Goal: Transaction & Acquisition: Purchase product/service

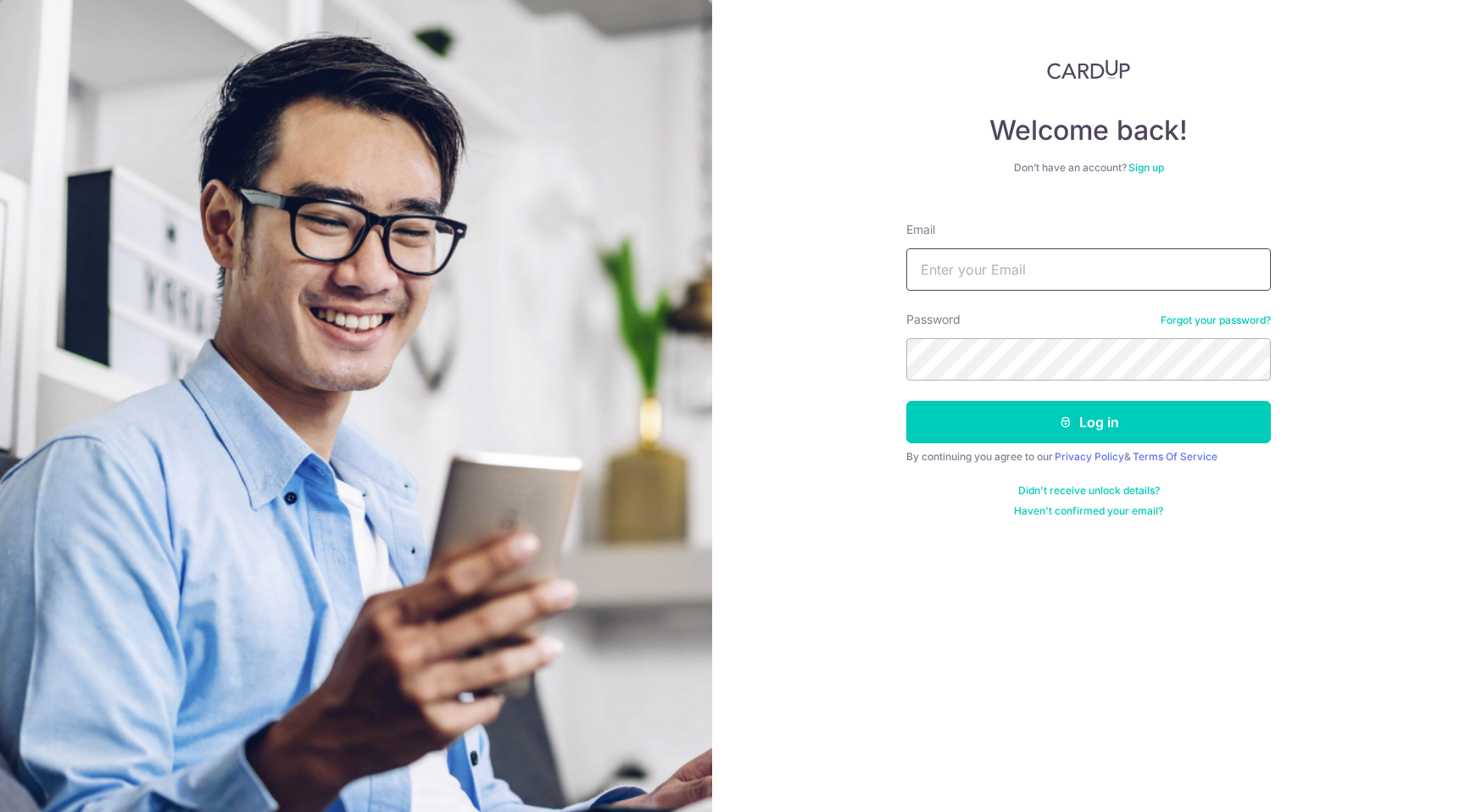
click at [956, 274] on input "Email" at bounding box center [1088, 269] width 364 height 42
type input "keithtan93@gmail.com"
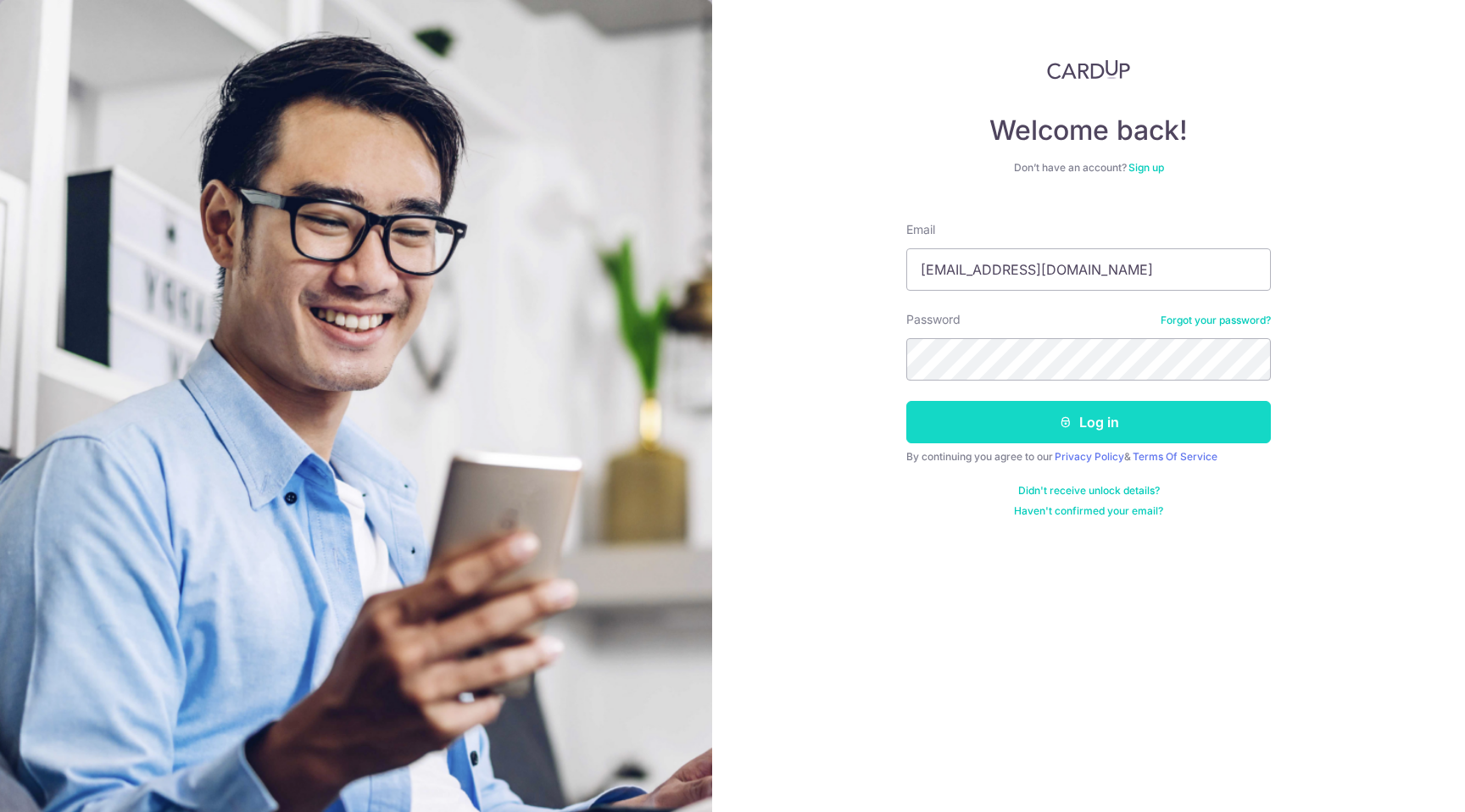
click at [953, 430] on button "Log in" at bounding box center [1088, 422] width 364 height 42
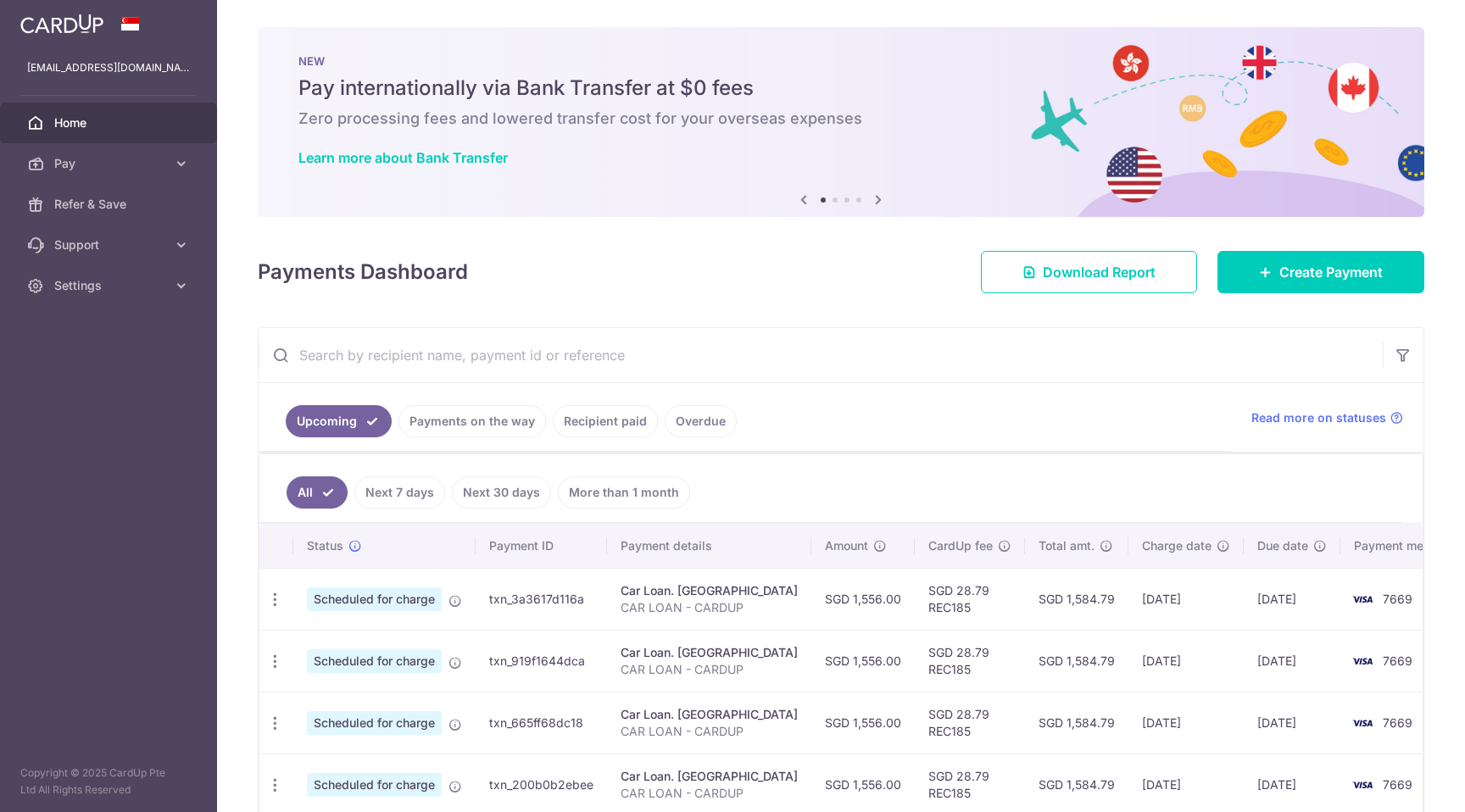
scroll to position [149, 0]
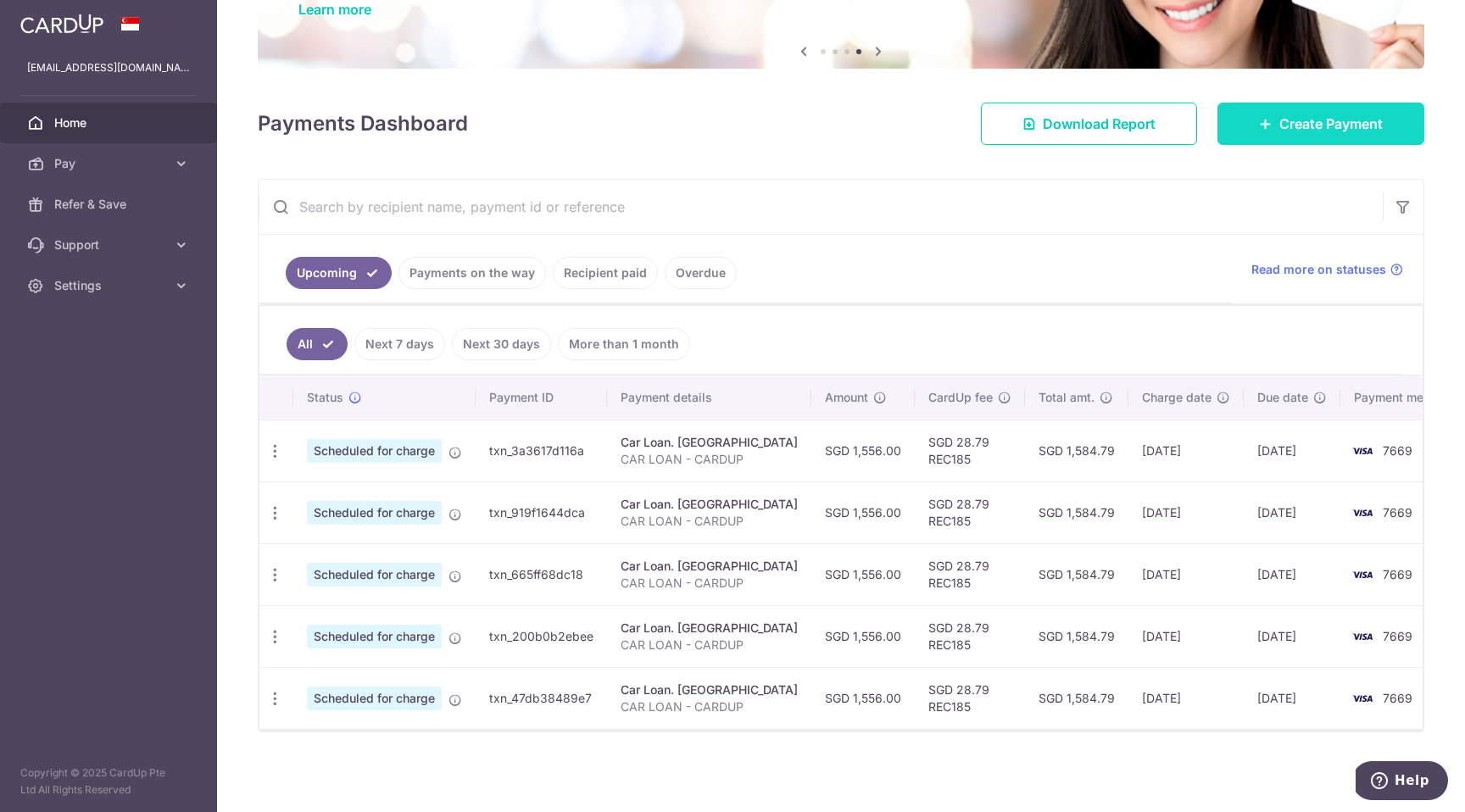
click at [1243, 131] on link "Create Payment" at bounding box center [1321, 124] width 207 height 42
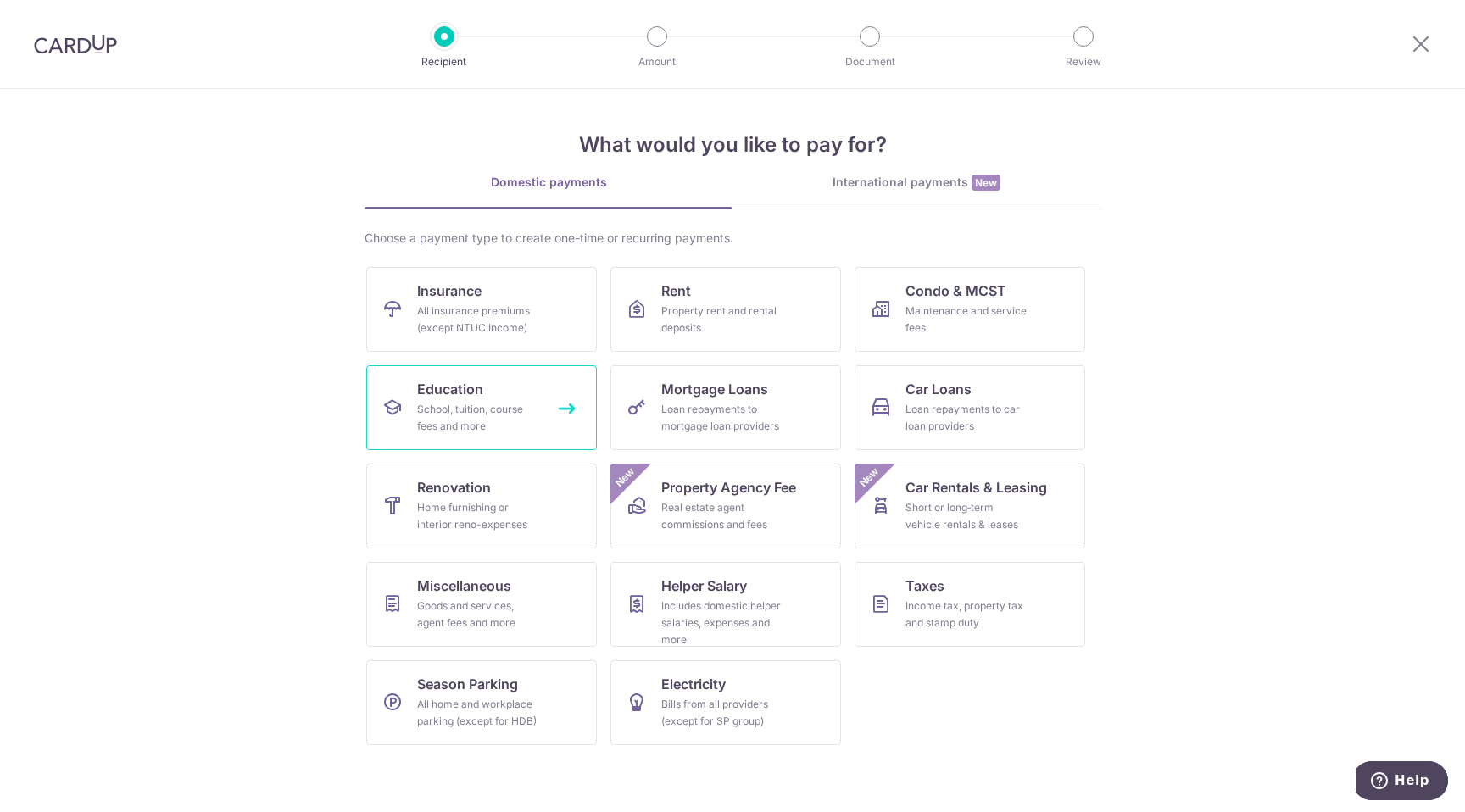
click at [489, 419] on div "School, tuition, course fees and more" at bounding box center [478, 418] width 122 height 34
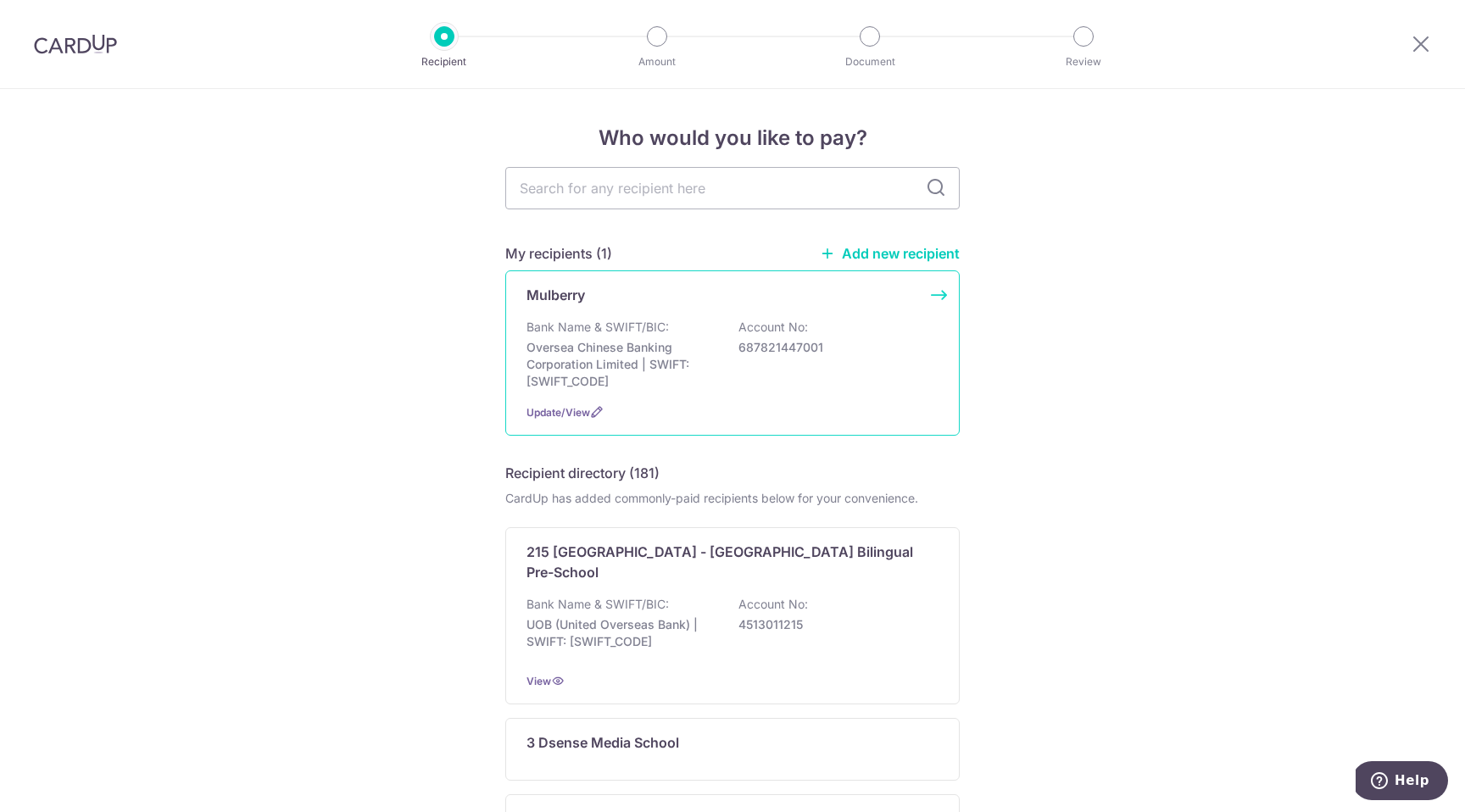
click at [652, 330] on p "Bank Name & SWIFT/BIC:" at bounding box center [597, 326] width 143 height 17
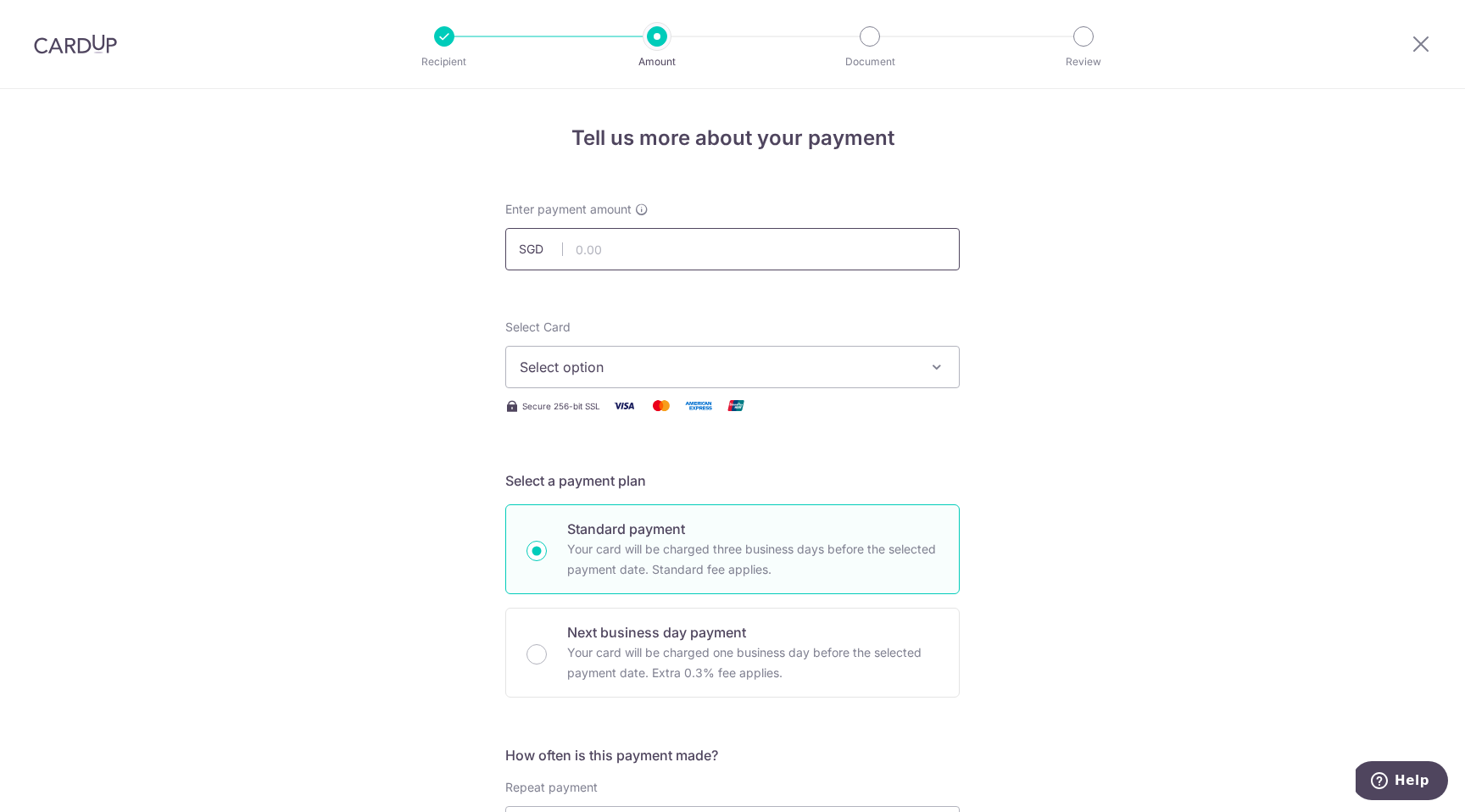
click at [593, 245] on input "text" at bounding box center [732, 249] width 454 height 42
type input "111.18"
drag, startPoint x: 593, startPoint y: 245, endPoint x: 528, endPoint y: 647, distance: 407.2
click at [603, 369] on span "Select option" at bounding box center [717, 367] width 395 height 20
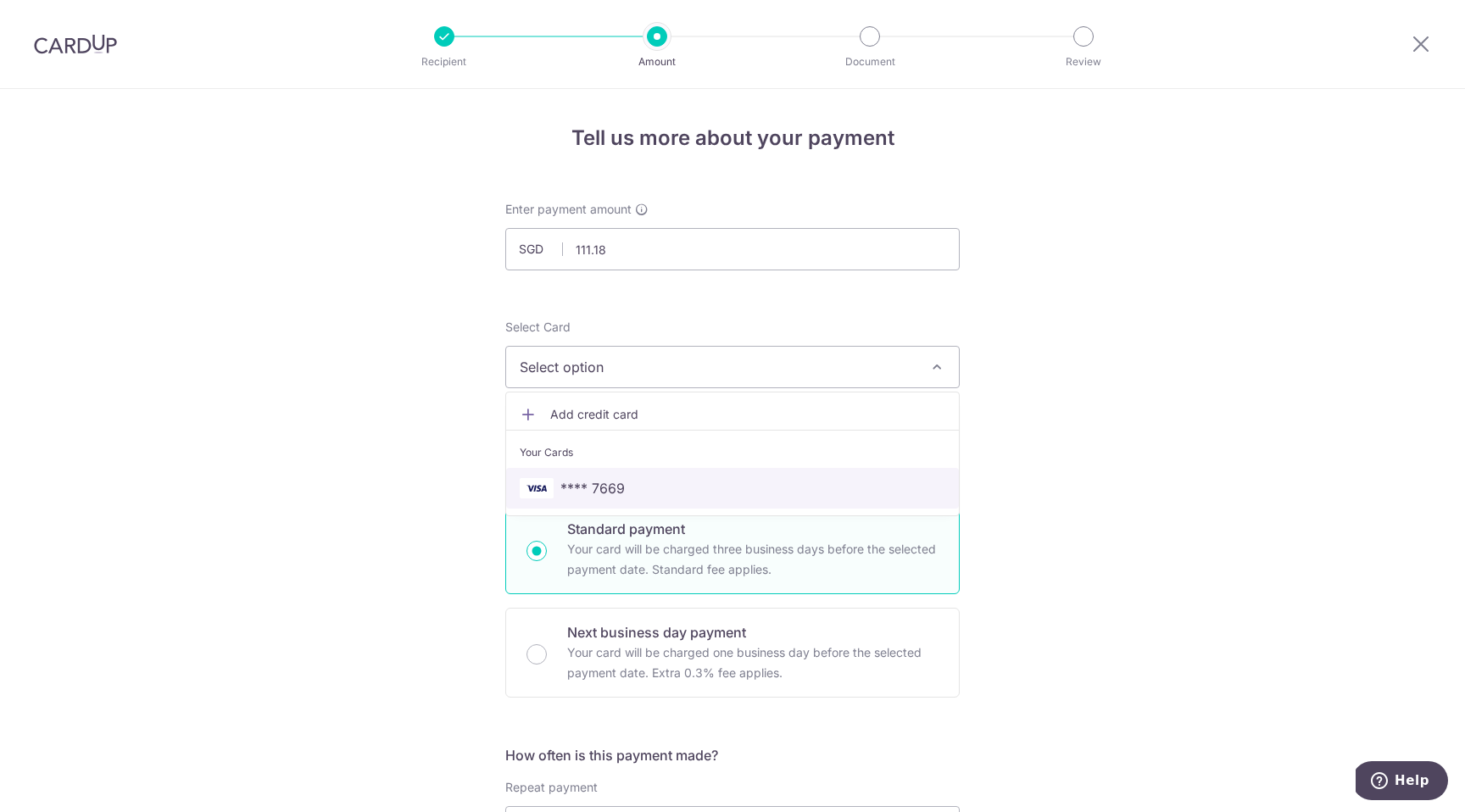
click at [596, 477] on link "**** 7669" at bounding box center [732, 488] width 453 height 40
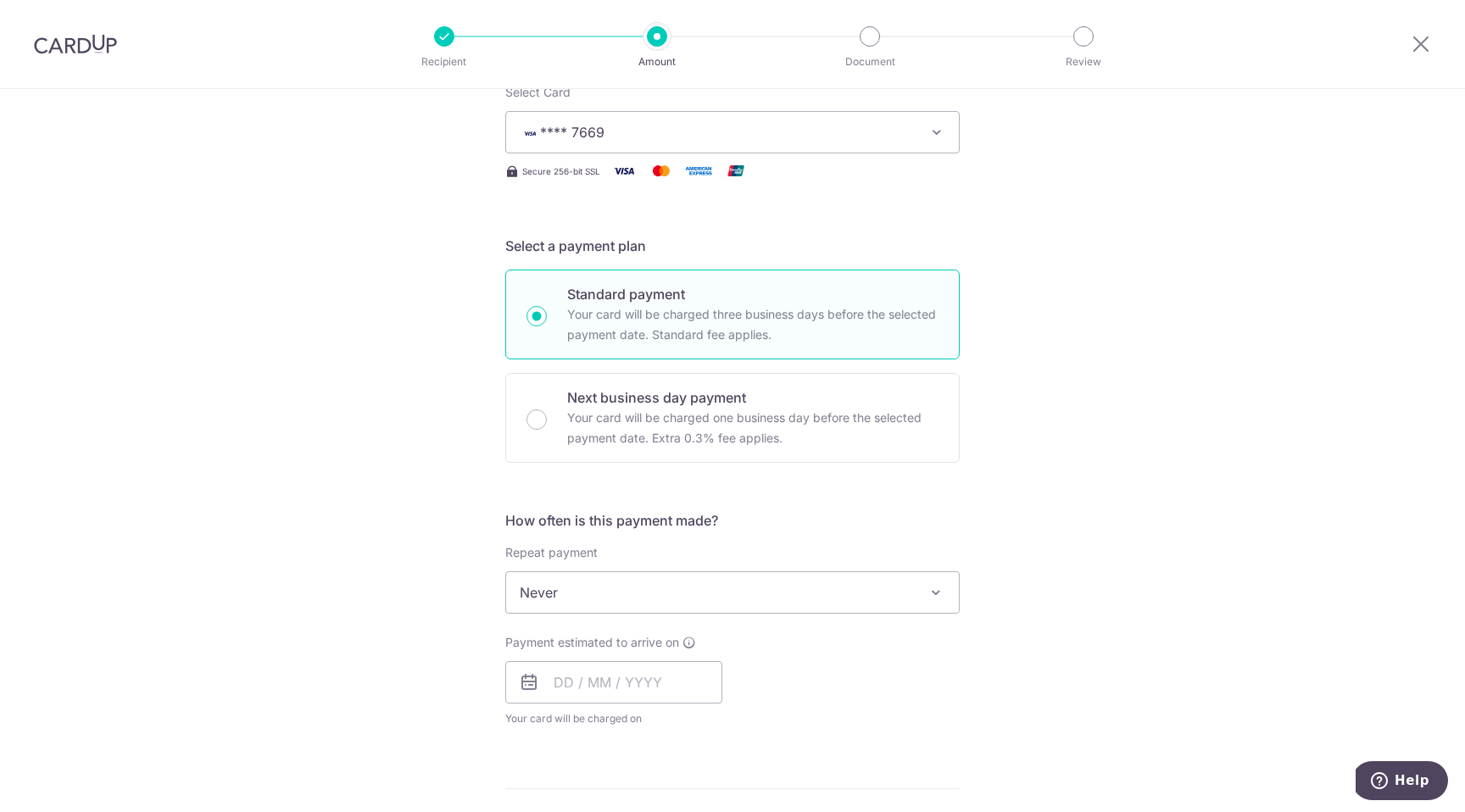
scroll to position [342, 0]
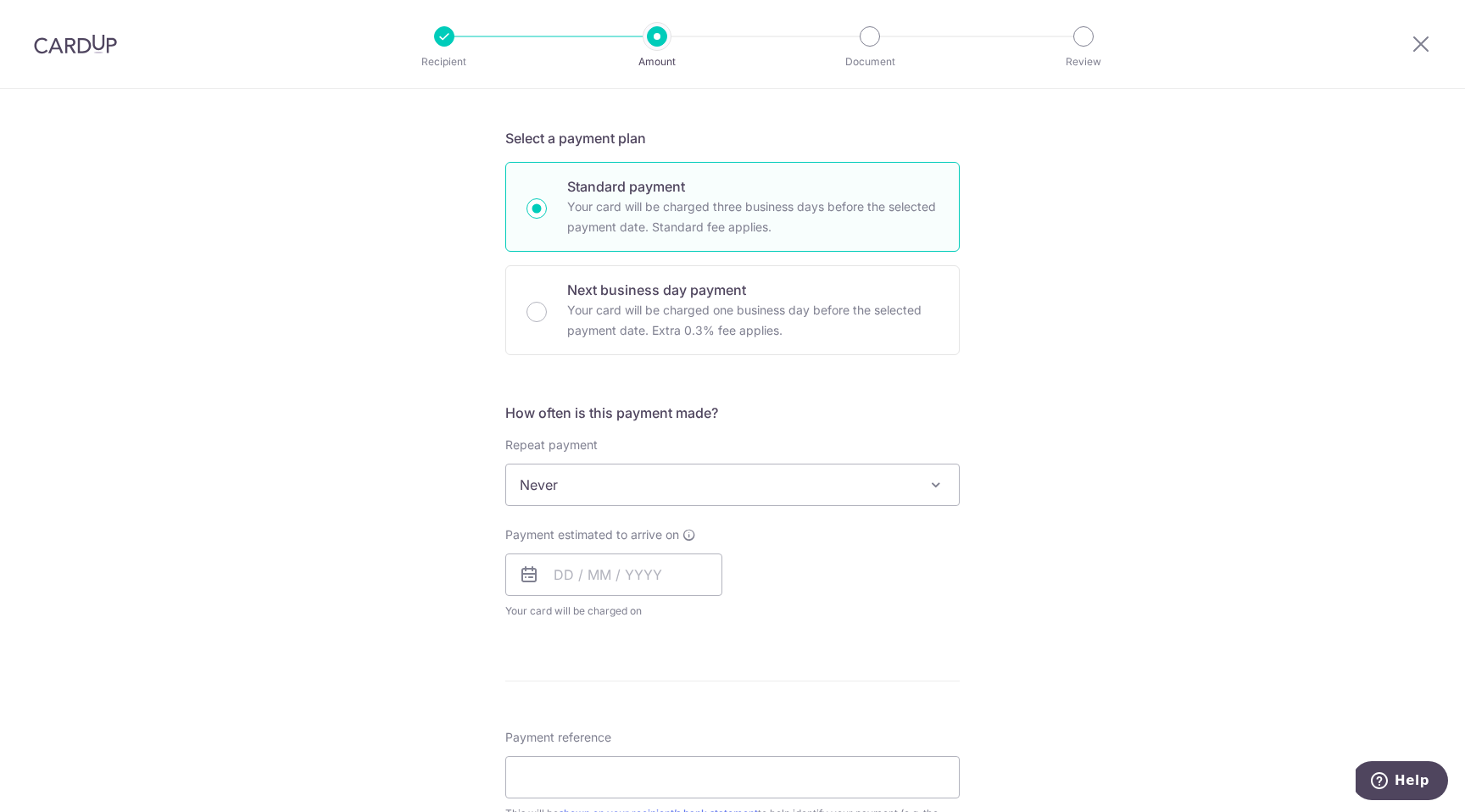
click at [589, 484] on span "Never" at bounding box center [732, 485] width 453 height 40
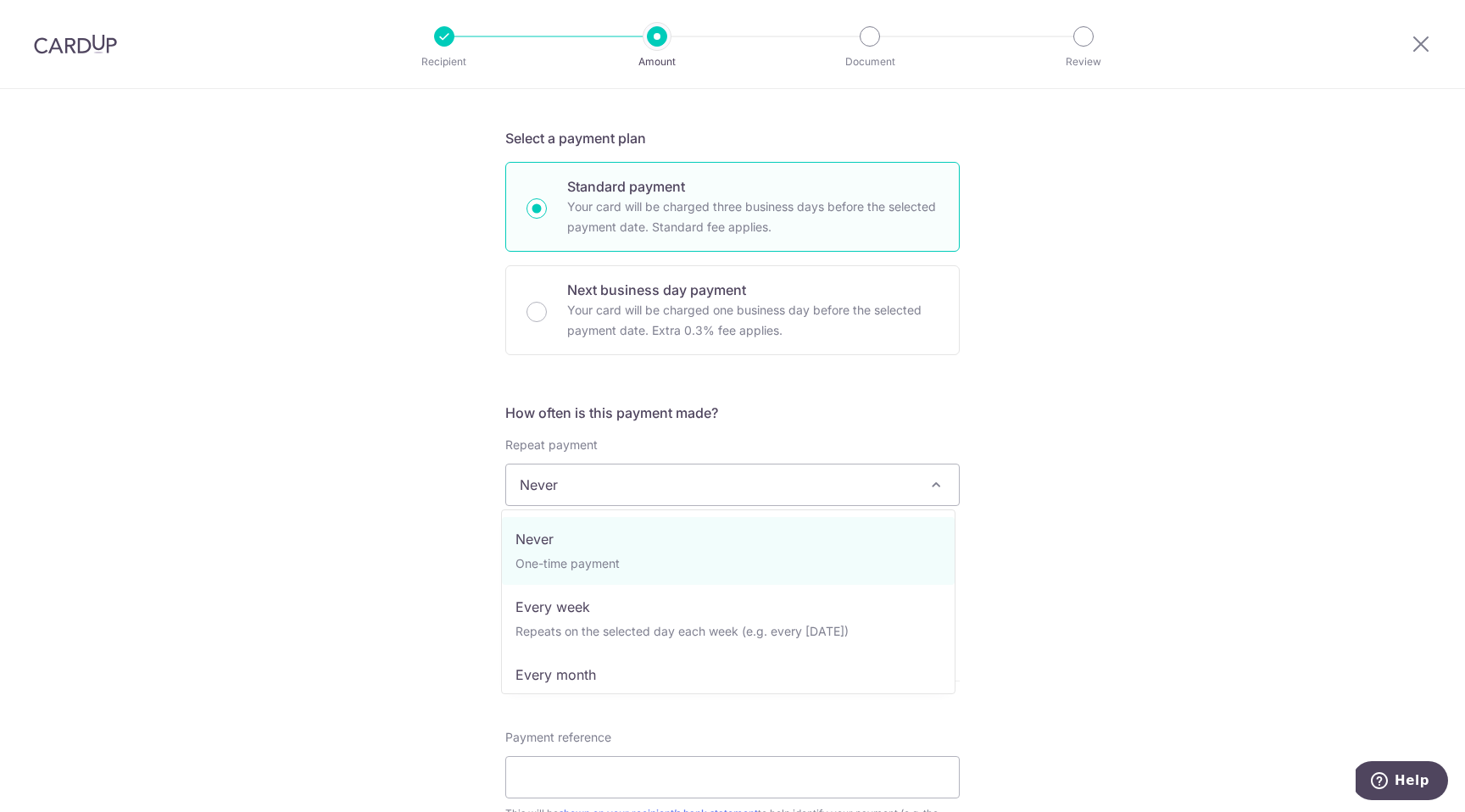
click at [470, 505] on div "Tell us more about your payment Enter payment amount SGD 111.18 111.18 Select C…" at bounding box center [732, 548] width 1465 height 1603
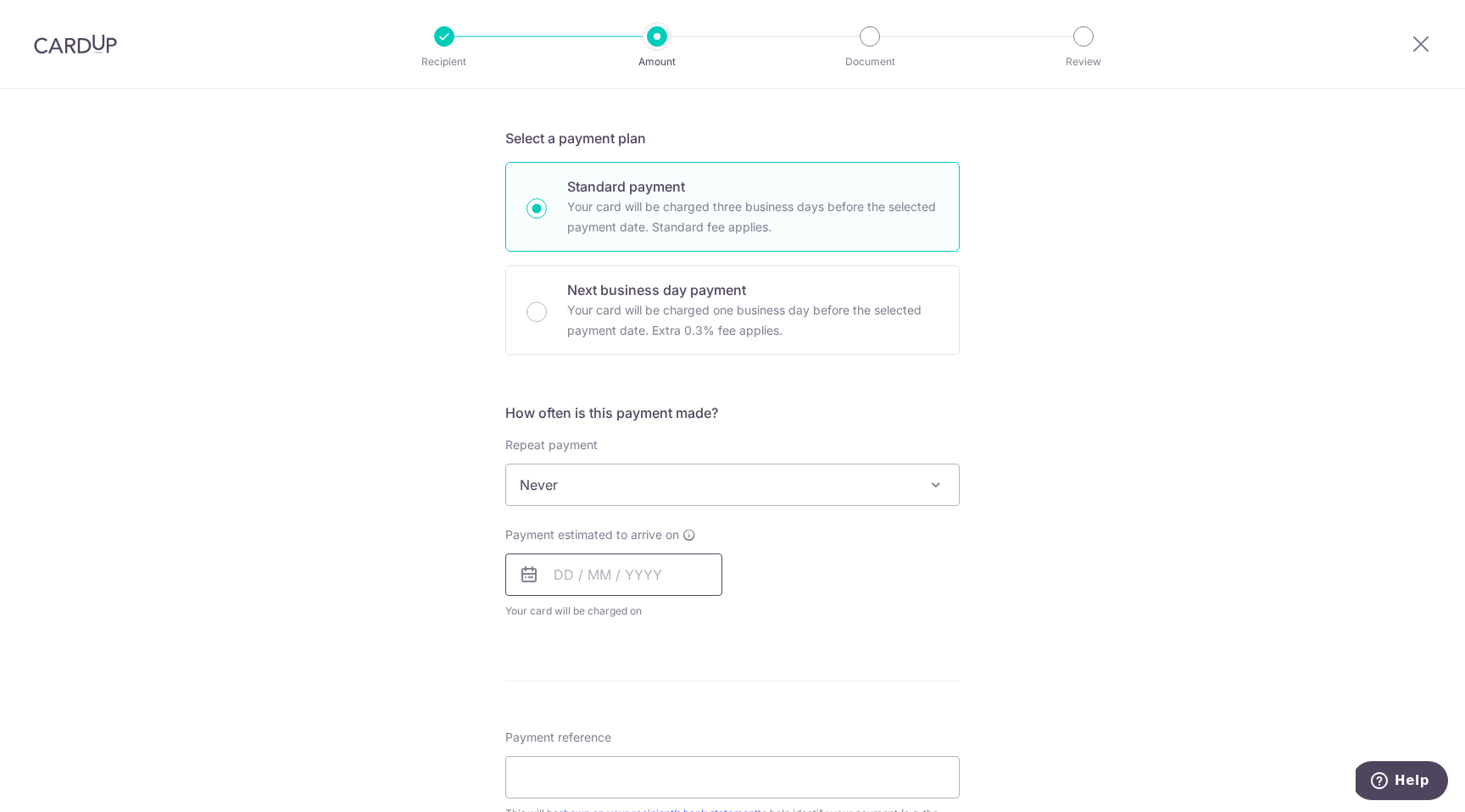
click at [546, 565] on input "text" at bounding box center [613, 574] width 217 height 42
click at [604, 762] on link "16" at bounding box center [607, 763] width 27 height 27
type input "16/09/2025"
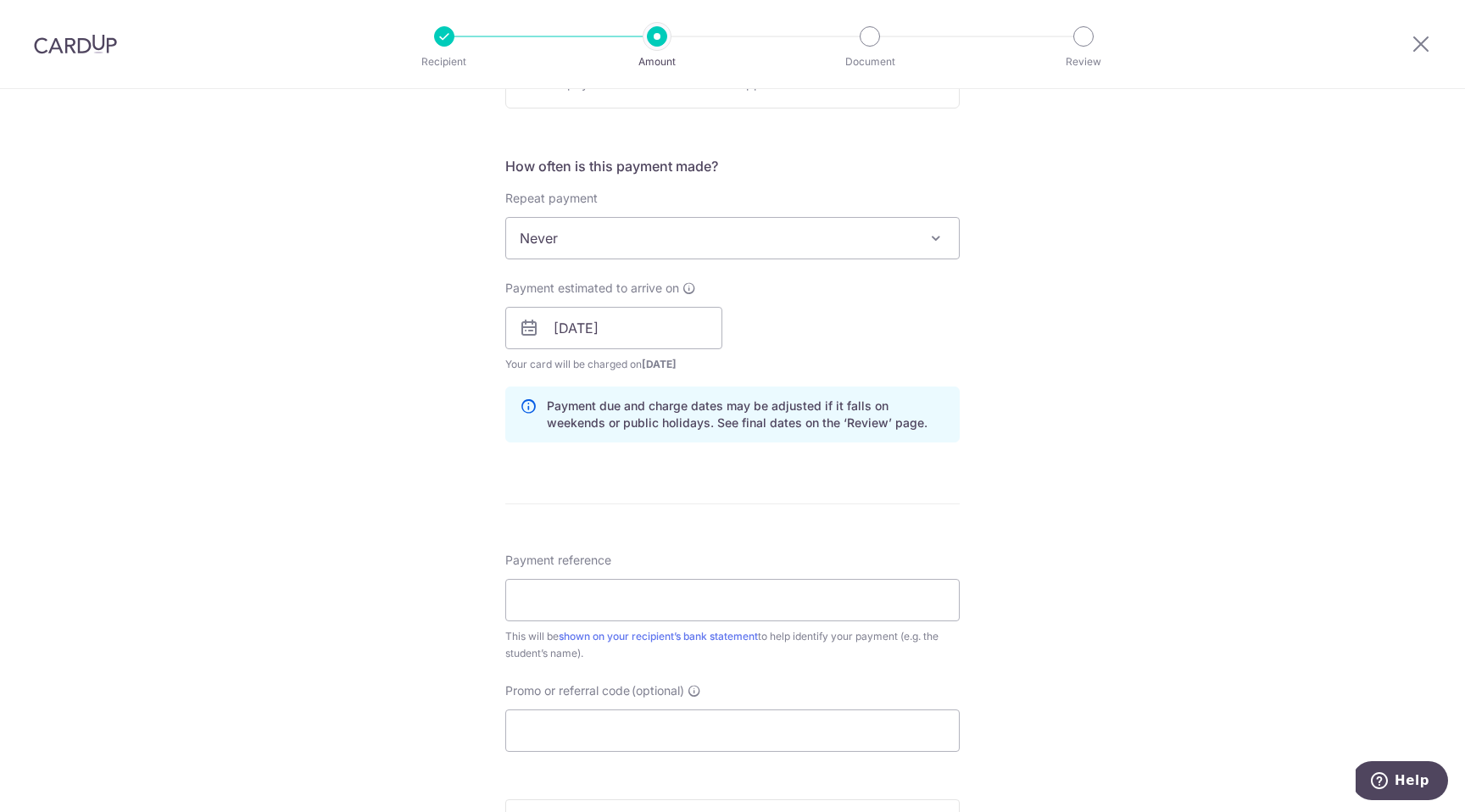
scroll to position [606, 0]
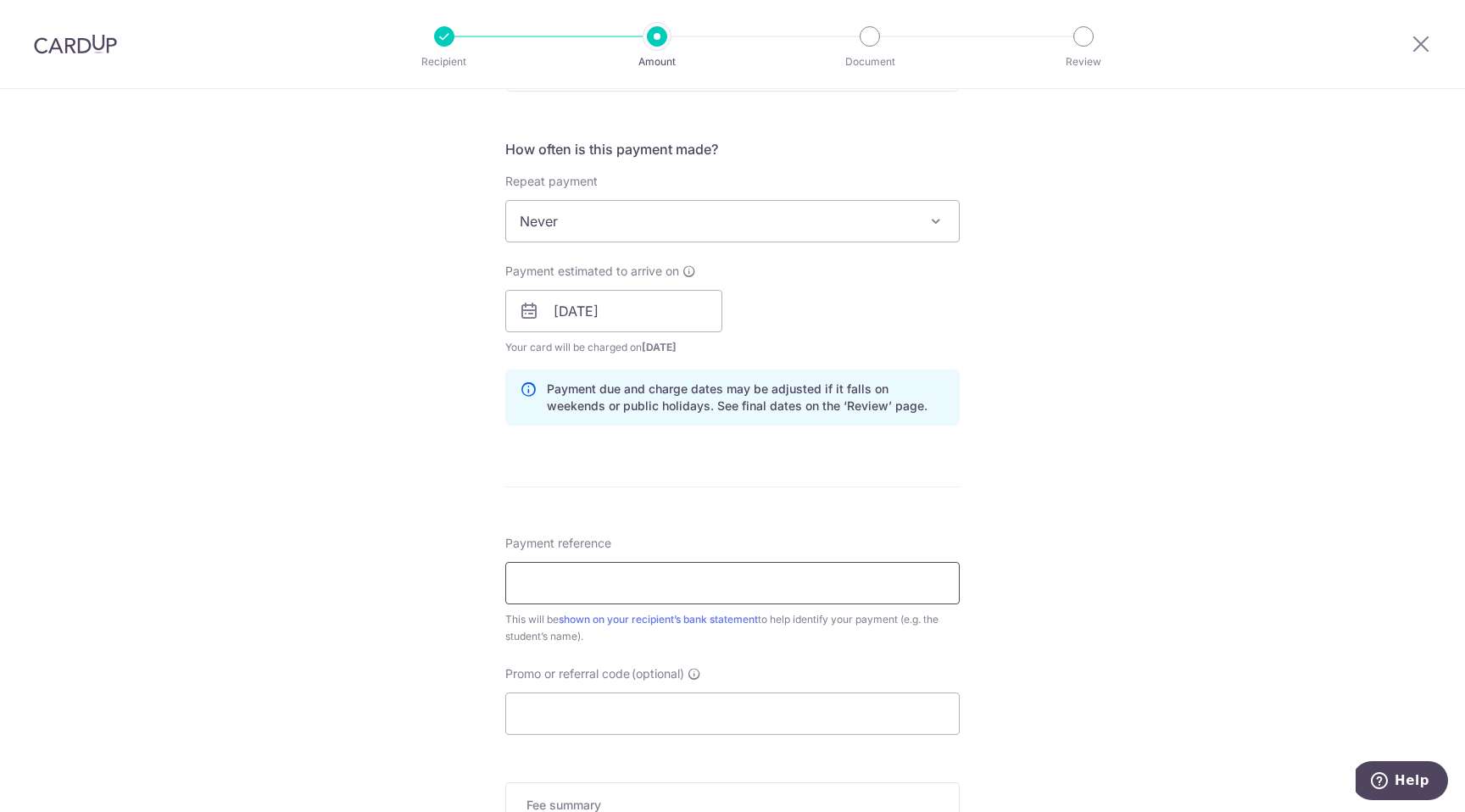
click at [551, 574] on input "Payment reference" at bounding box center [732, 583] width 454 height 42
paste input "INV007142"
type input "INV007142"
click at [461, 639] on div "Tell us more about your payment Enter payment amount SGD 111.18 111.18 Select C…" at bounding box center [732, 318] width 1465 height 1672
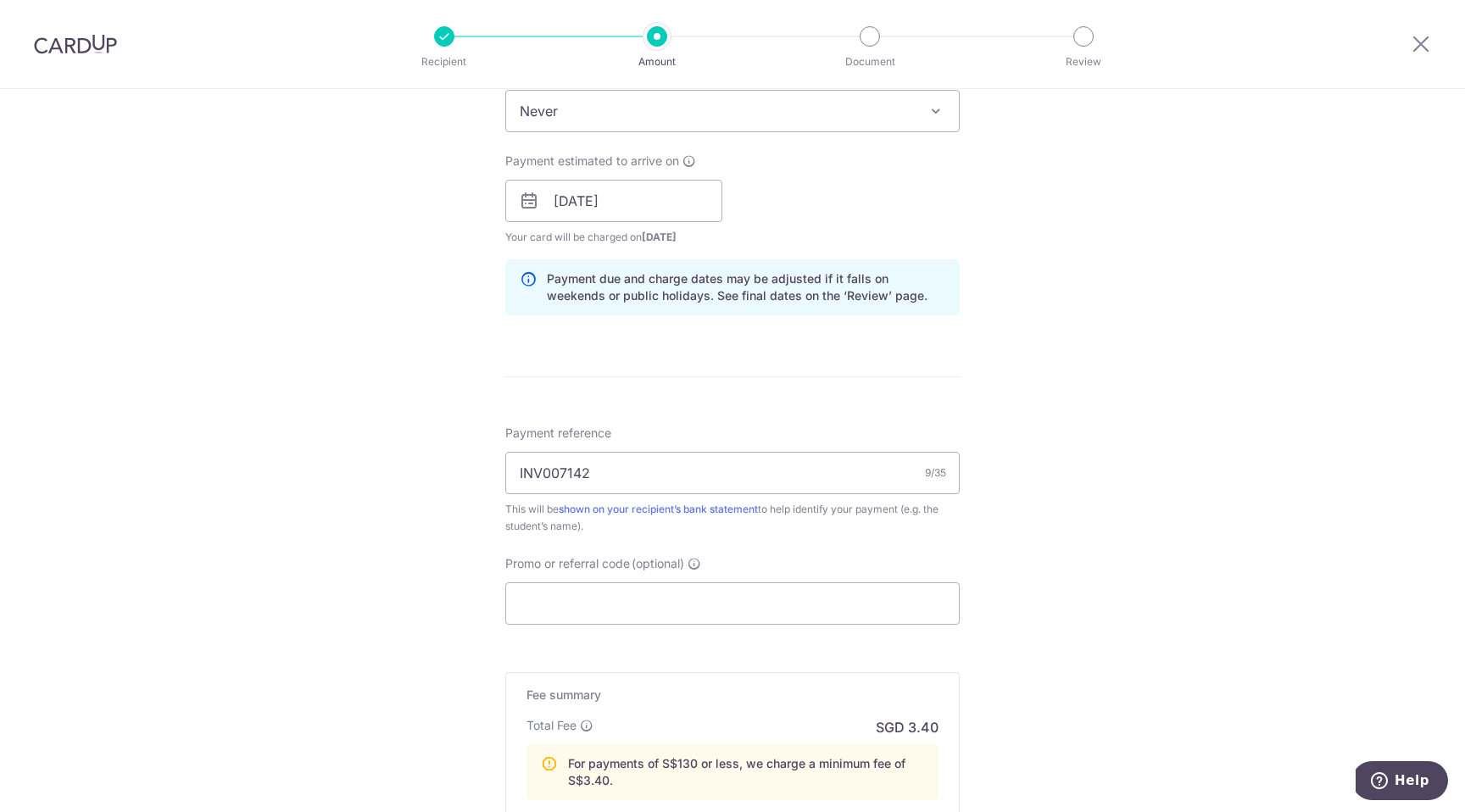
scroll to position [769, 0]
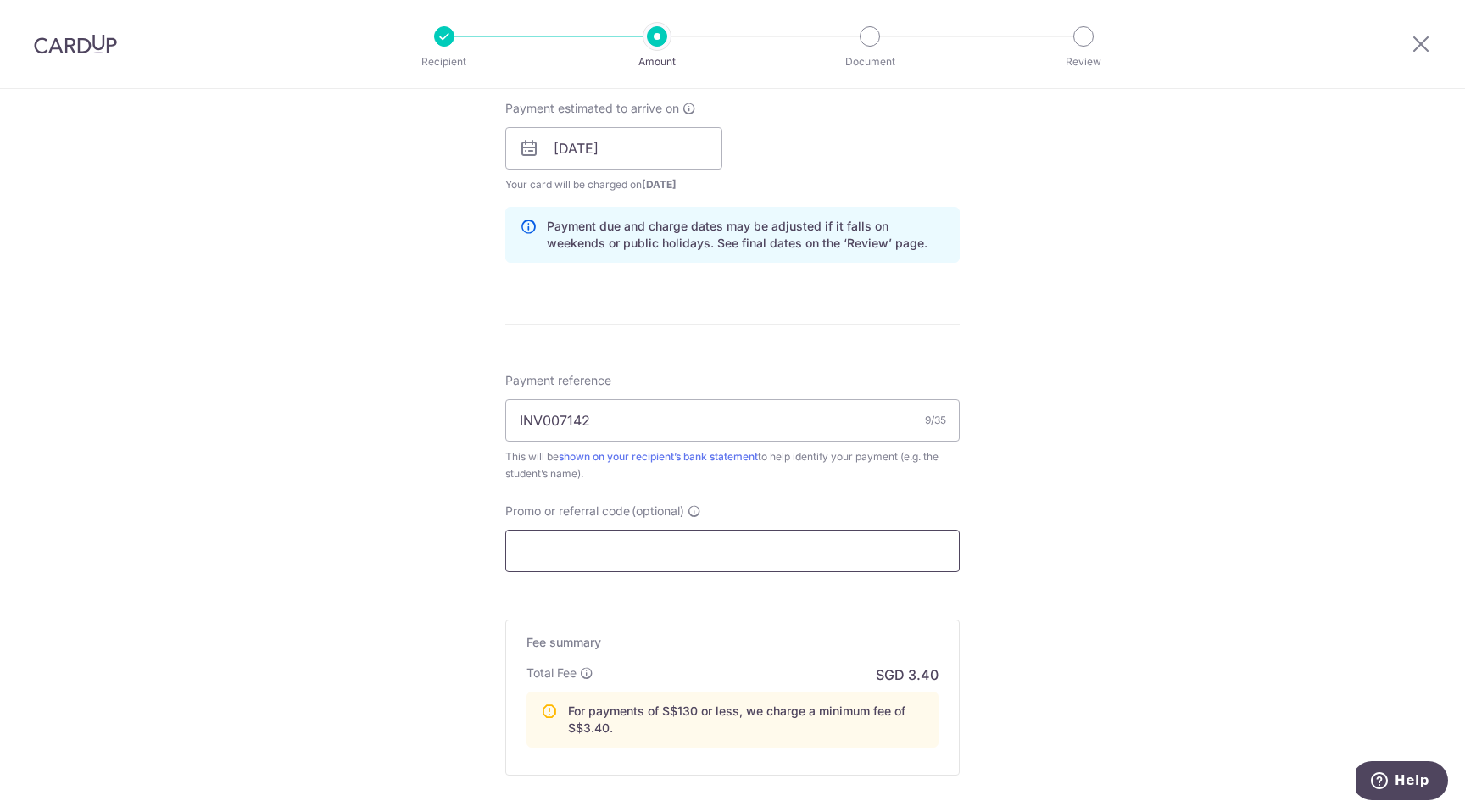
click at [556, 547] on input "Promo or referral code (optional)" at bounding box center [732, 551] width 454 height 42
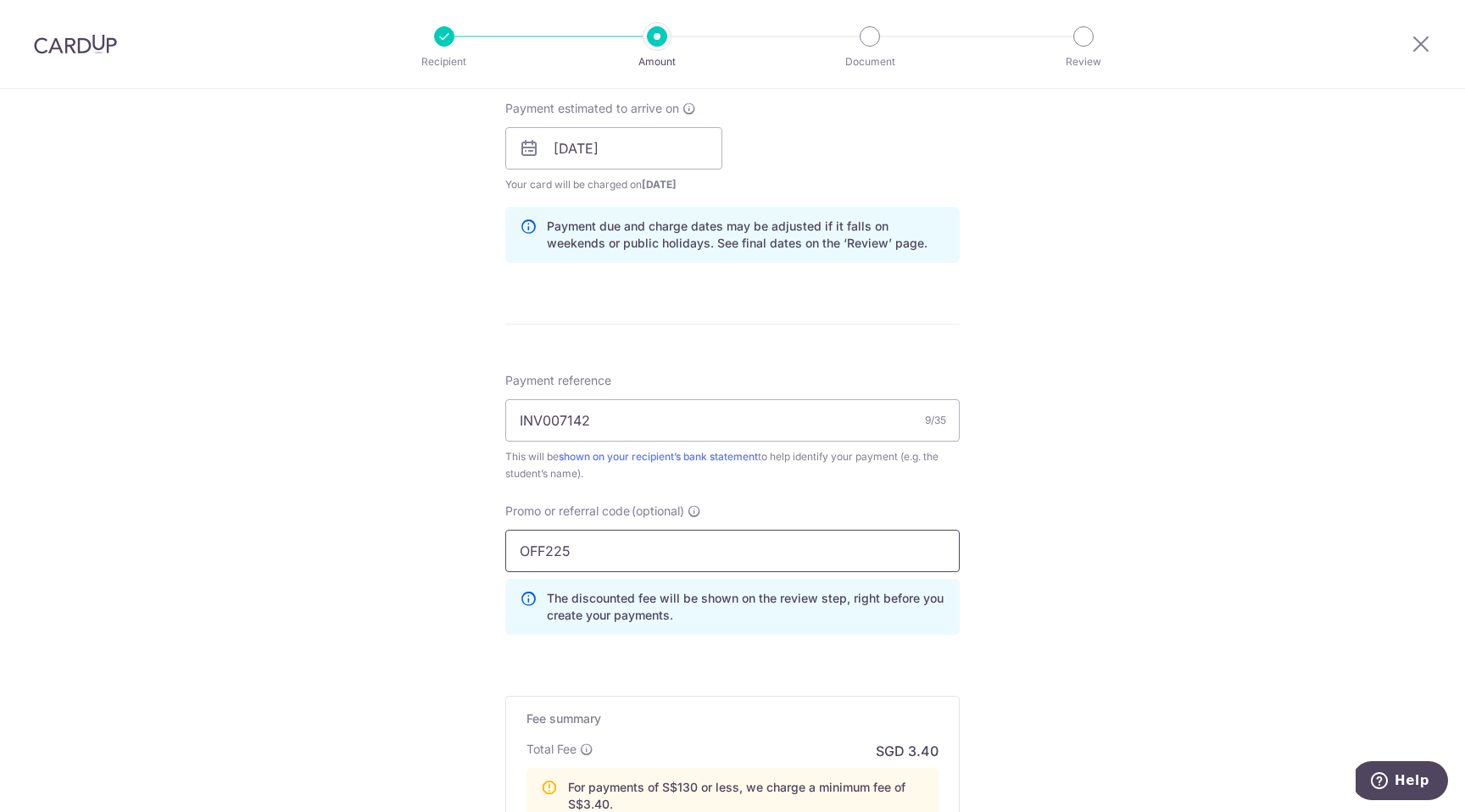
type input "OFF225"
click at [502, 639] on div "Promo or referral code (optional) OFF225 The discounted fee will be shown on th…" at bounding box center [733, 575] width 475 height 146
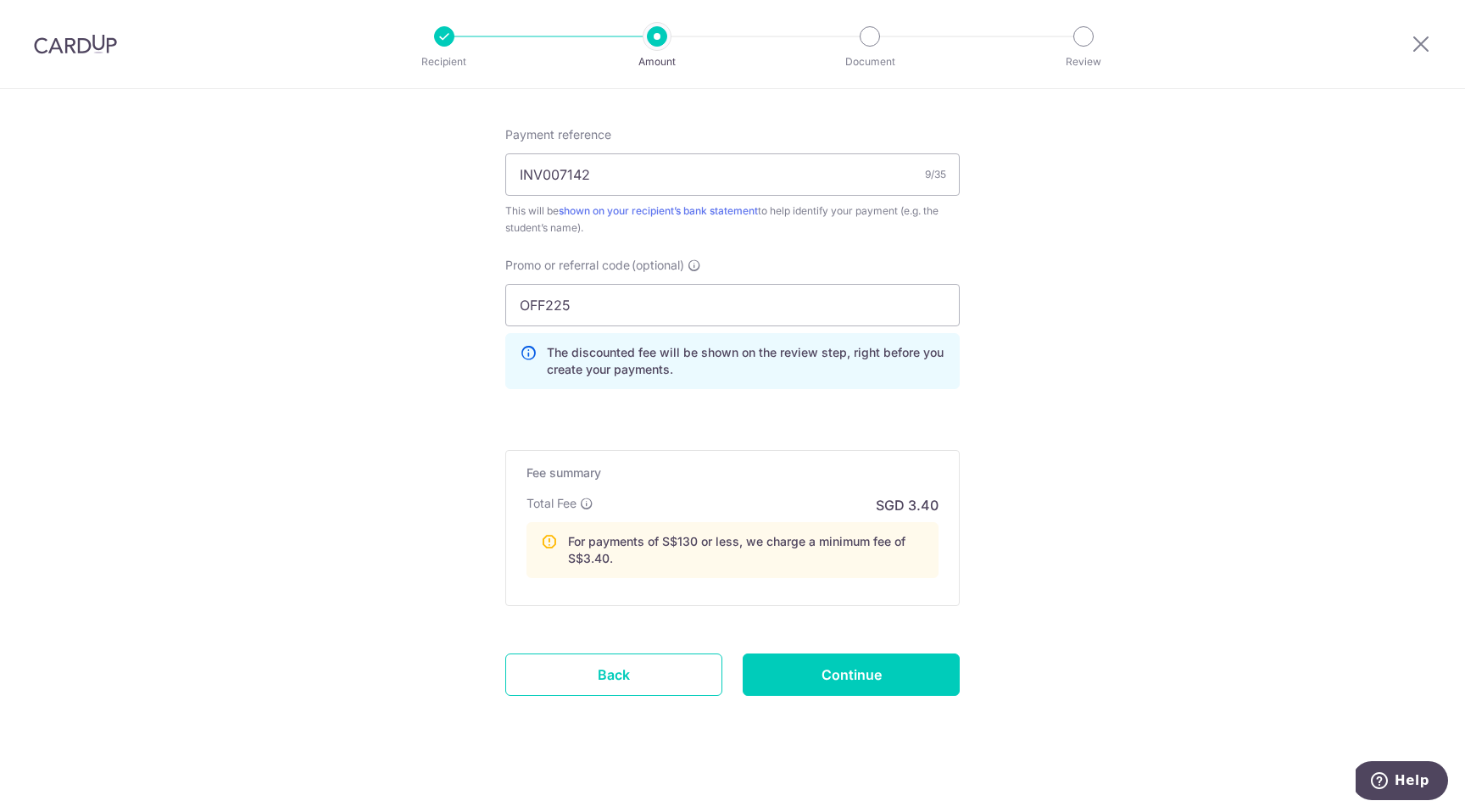
scroll to position [1020, 0]
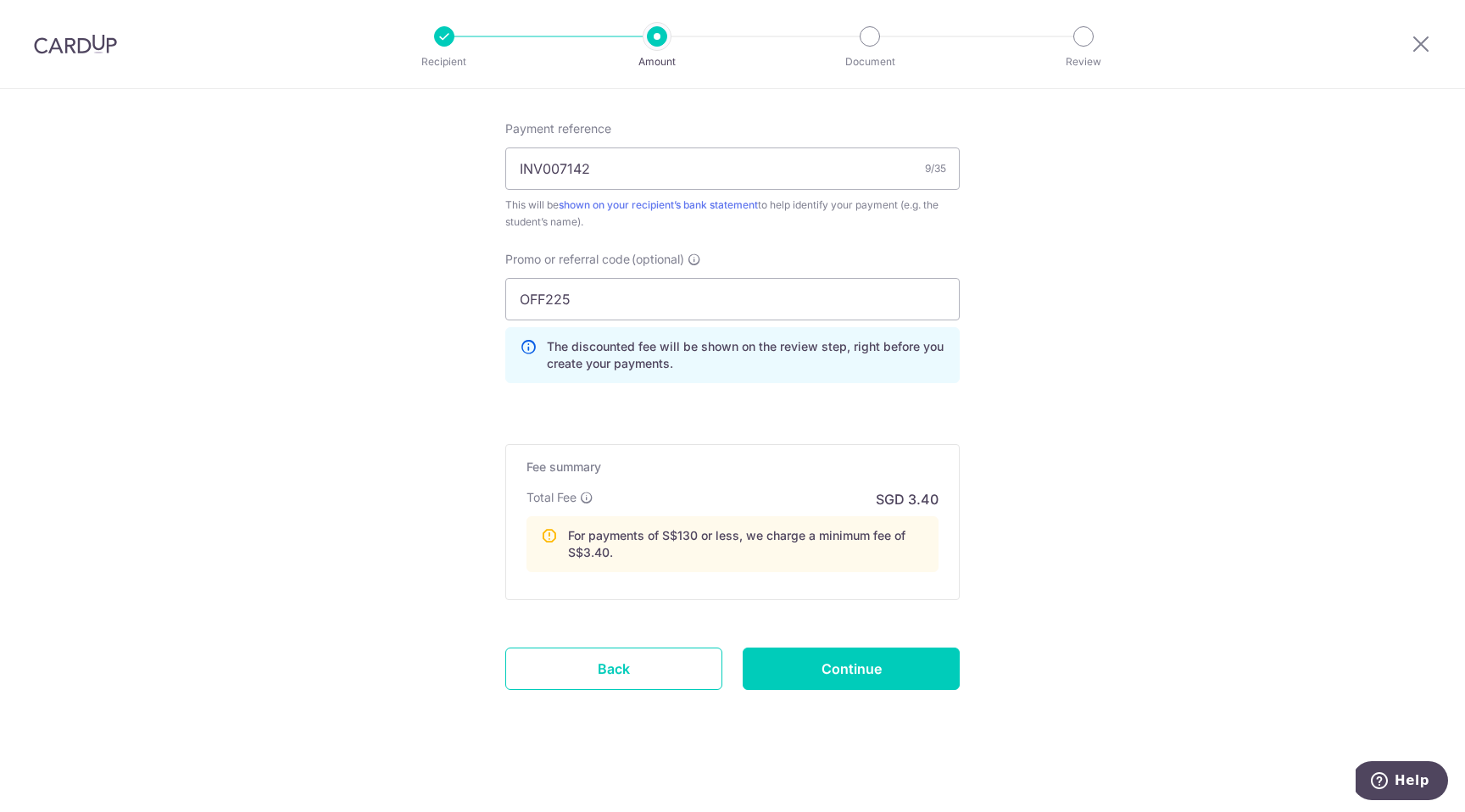
click at [590, 589] on div "Fee summary Base fee Extend fee Next-day fee Total Fee SGD 3.40 For payments of…" at bounding box center [732, 522] width 454 height 156
click at [767, 667] on input "Continue" at bounding box center [851, 669] width 217 height 42
type input "Create Schedule"
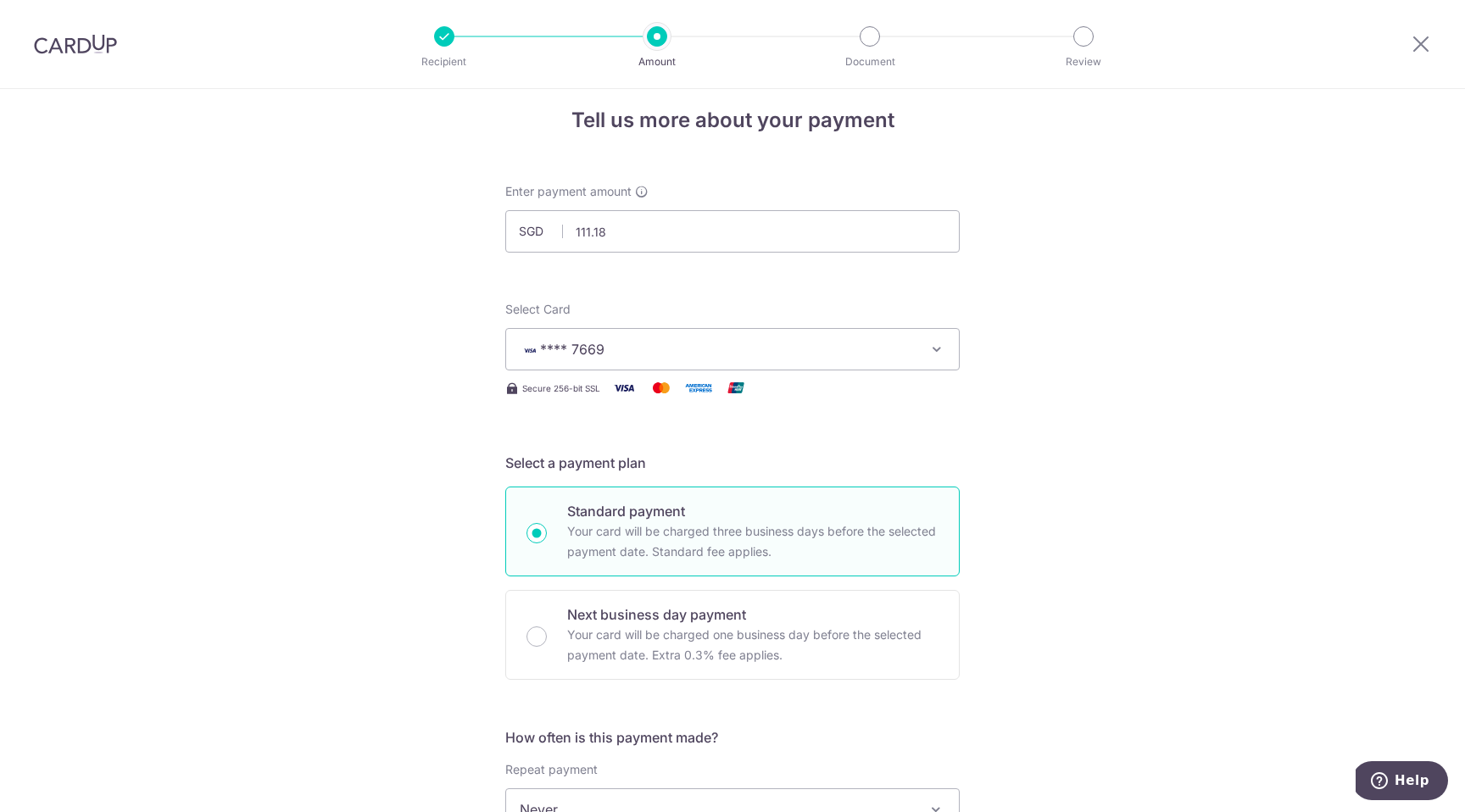
scroll to position [0, 0]
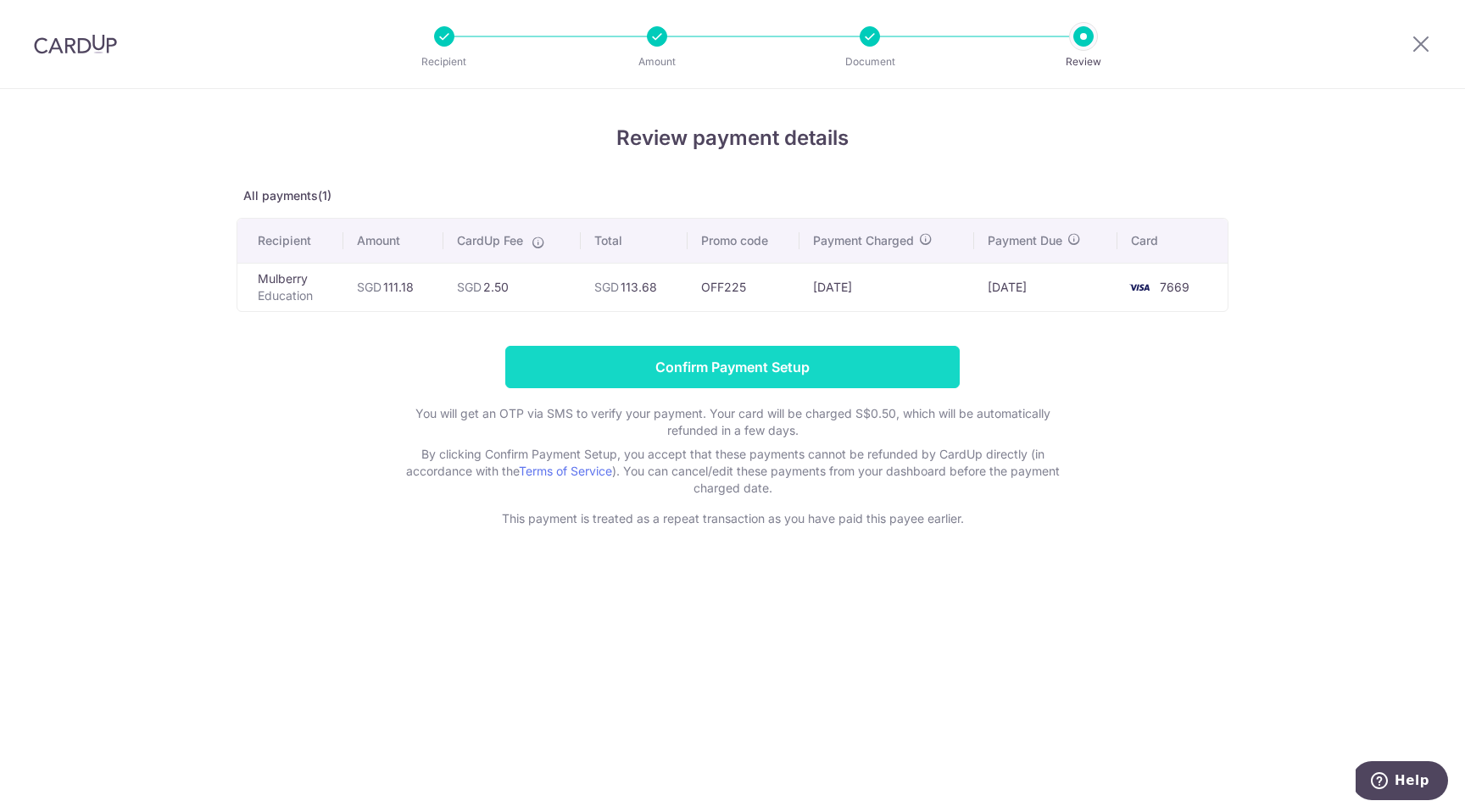
click at [853, 374] on input "Confirm Payment Setup" at bounding box center [732, 367] width 454 height 42
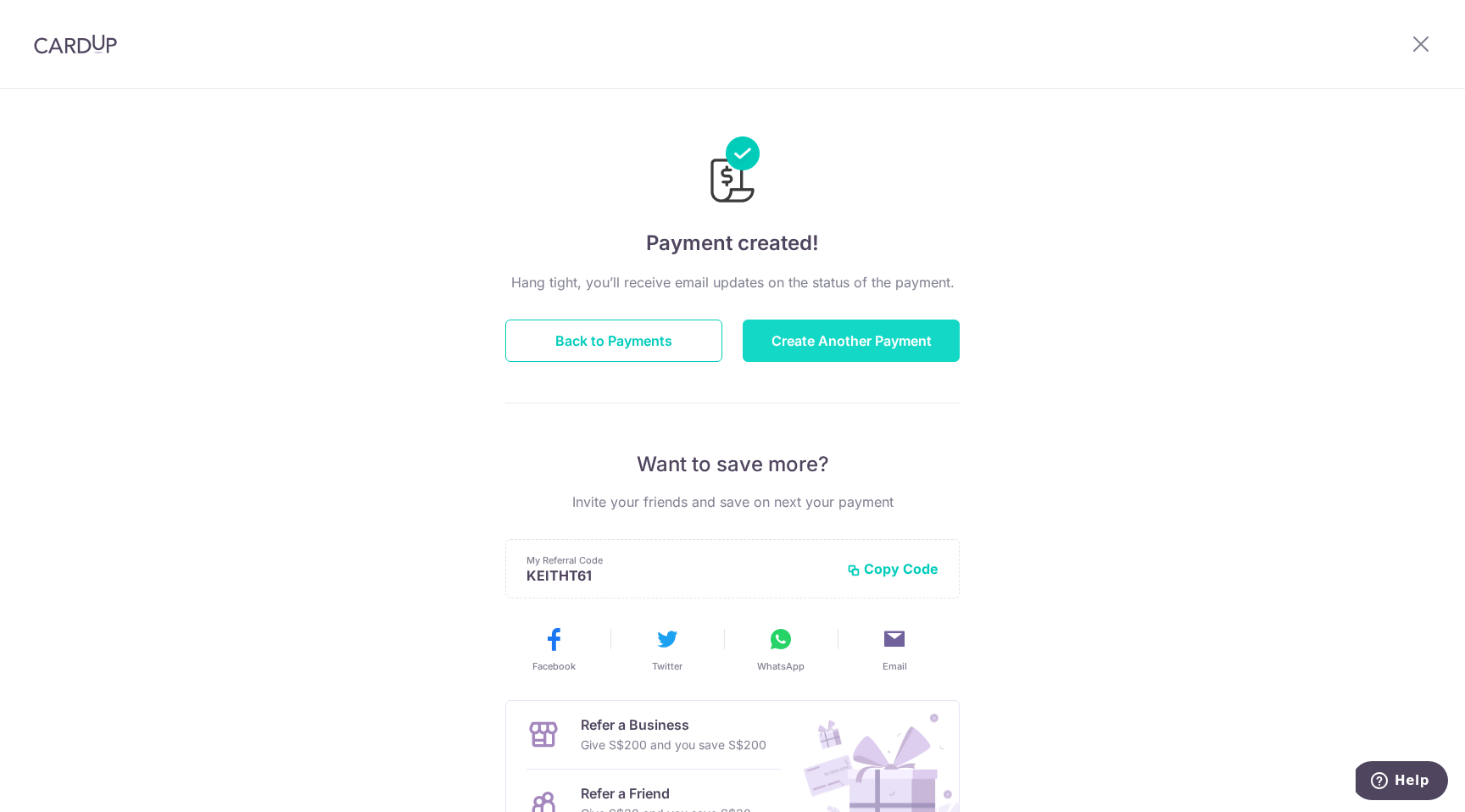
click at [829, 345] on button "Create Another Payment" at bounding box center [851, 340] width 217 height 42
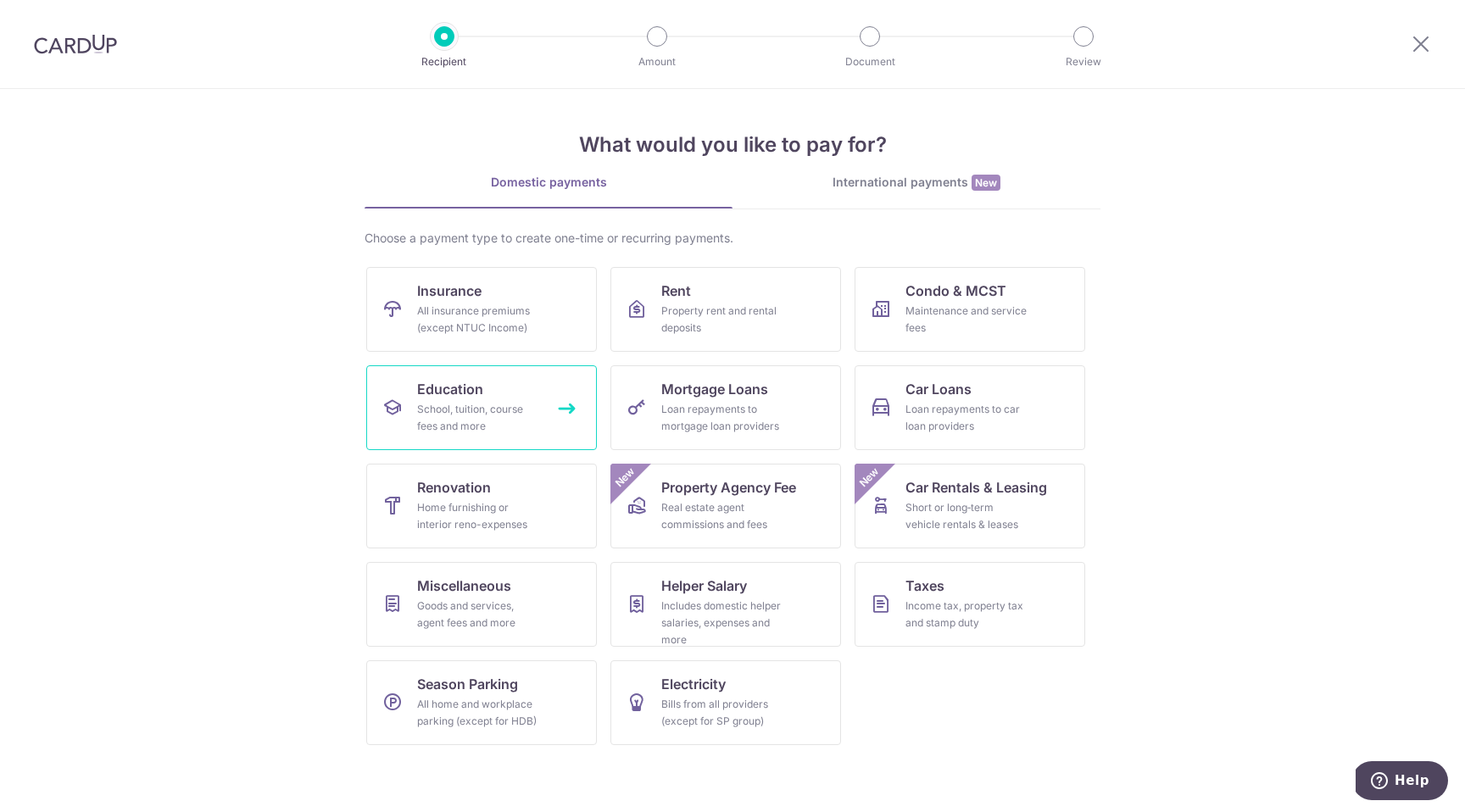
click at [466, 421] on div "School, tuition, course fees and more" at bounding box center [478, 418] width 122 height 34
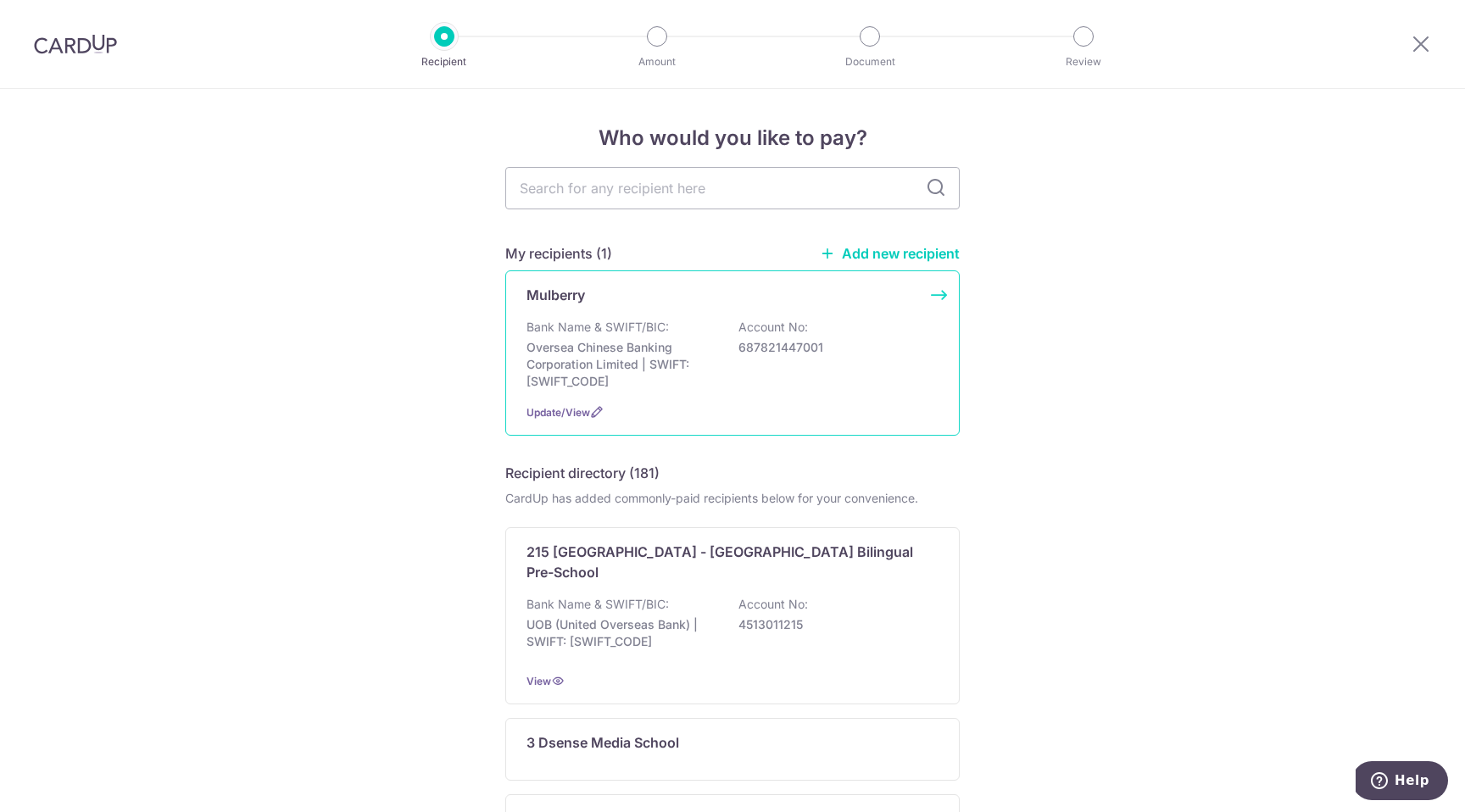
click at [660, 301] on div "Mulberry" at bounding box center [722, 295] width 392 height 20
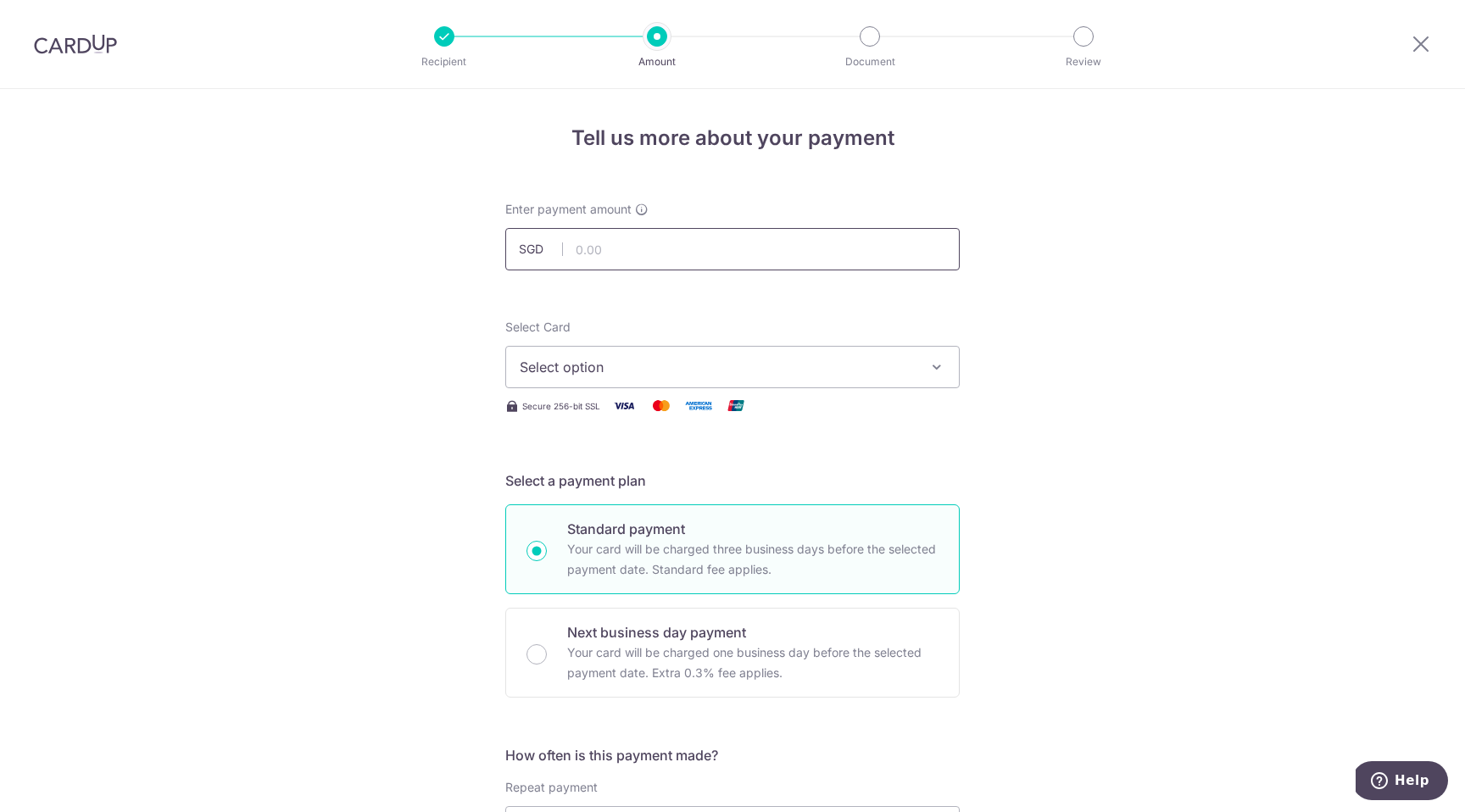
click at [641, 258] on input "text" at bounding box center [732, 249] width 454 height 42
type input "111.18"
click at [622, 625] on p "Next business day payment" at bounding box center [753, 632] width 371 height 20
click at [546, 644] on input "Next business day payment Your card will be charged one business day before the…" at bounding box center [536, 654] width 20 height 20
radio input "false"
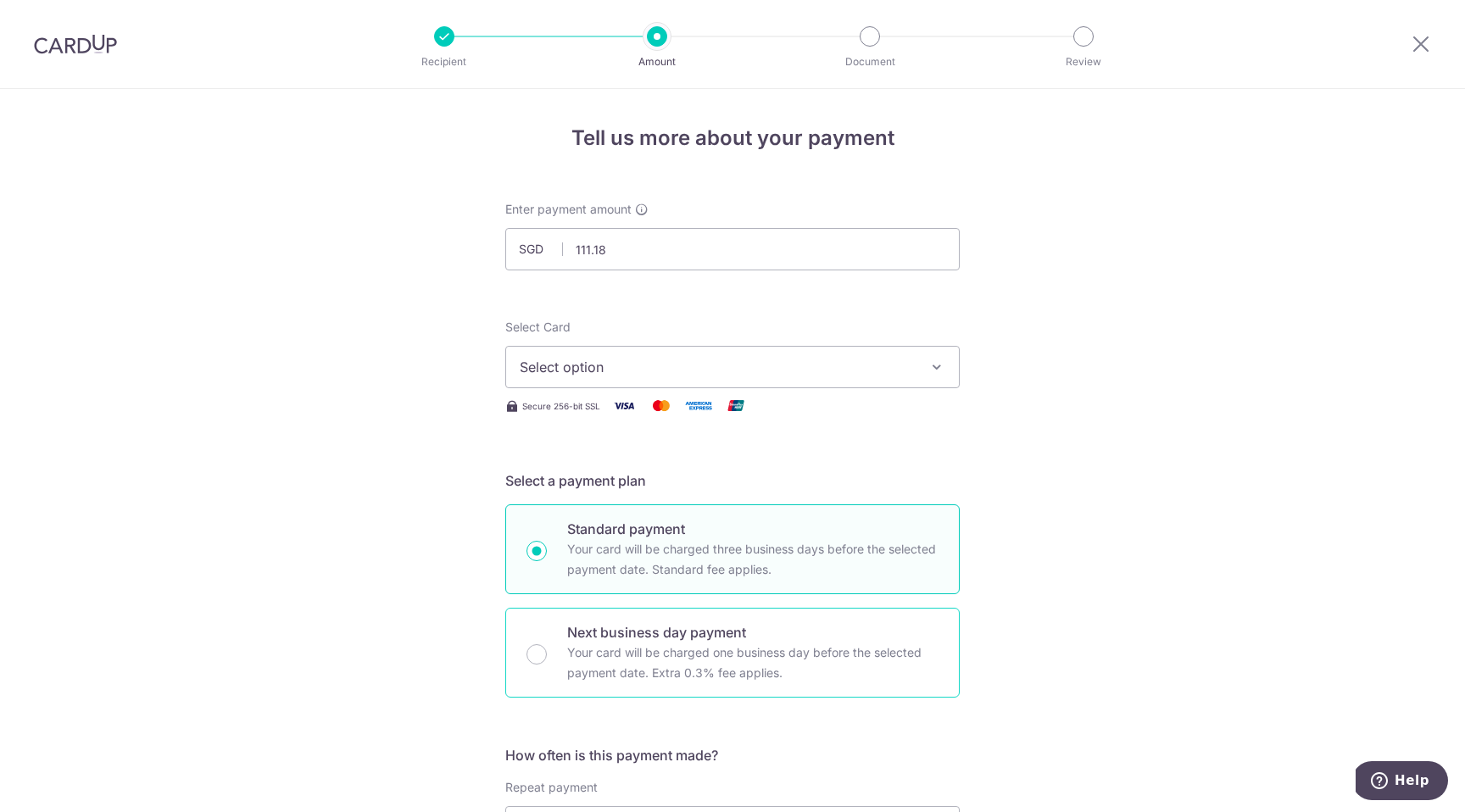
radio input "true"
click at [619, 550] on p "Your card will be charged three business days before the selected payment date.…" at bounding box center [753, 560] width 371 height 40
click at [546, 550] on input "Standard payment Your card will be charged three business days before the selec…" at bounding box center [536, 551] width 20 height 20
radio input "true"
click at [627, 369] on span "Select option" at bounding box center [717, 367] width 395 height 20
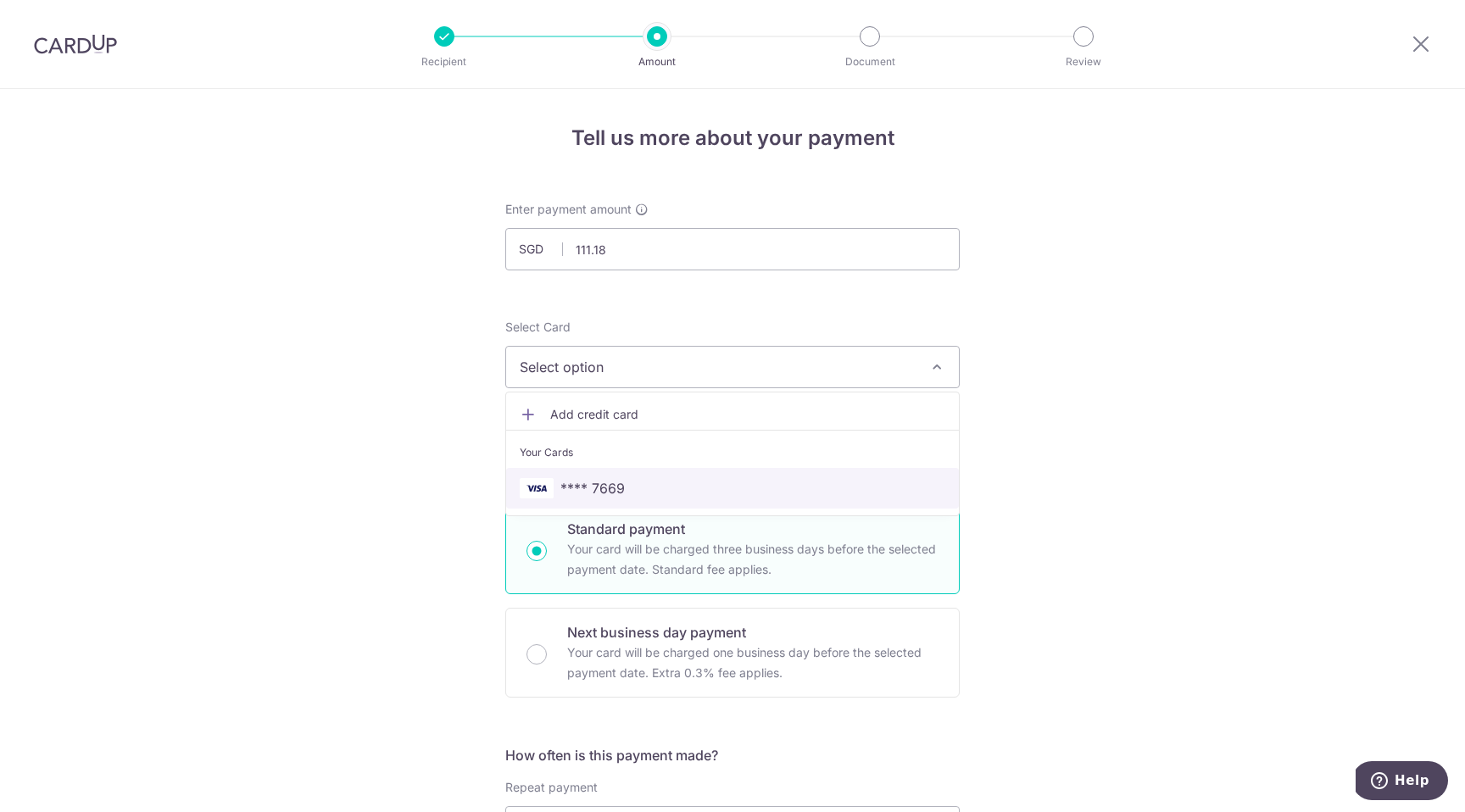
click at [603, 470] on link "**** 7669" at bounding box center [732, 488] width 453 height 40
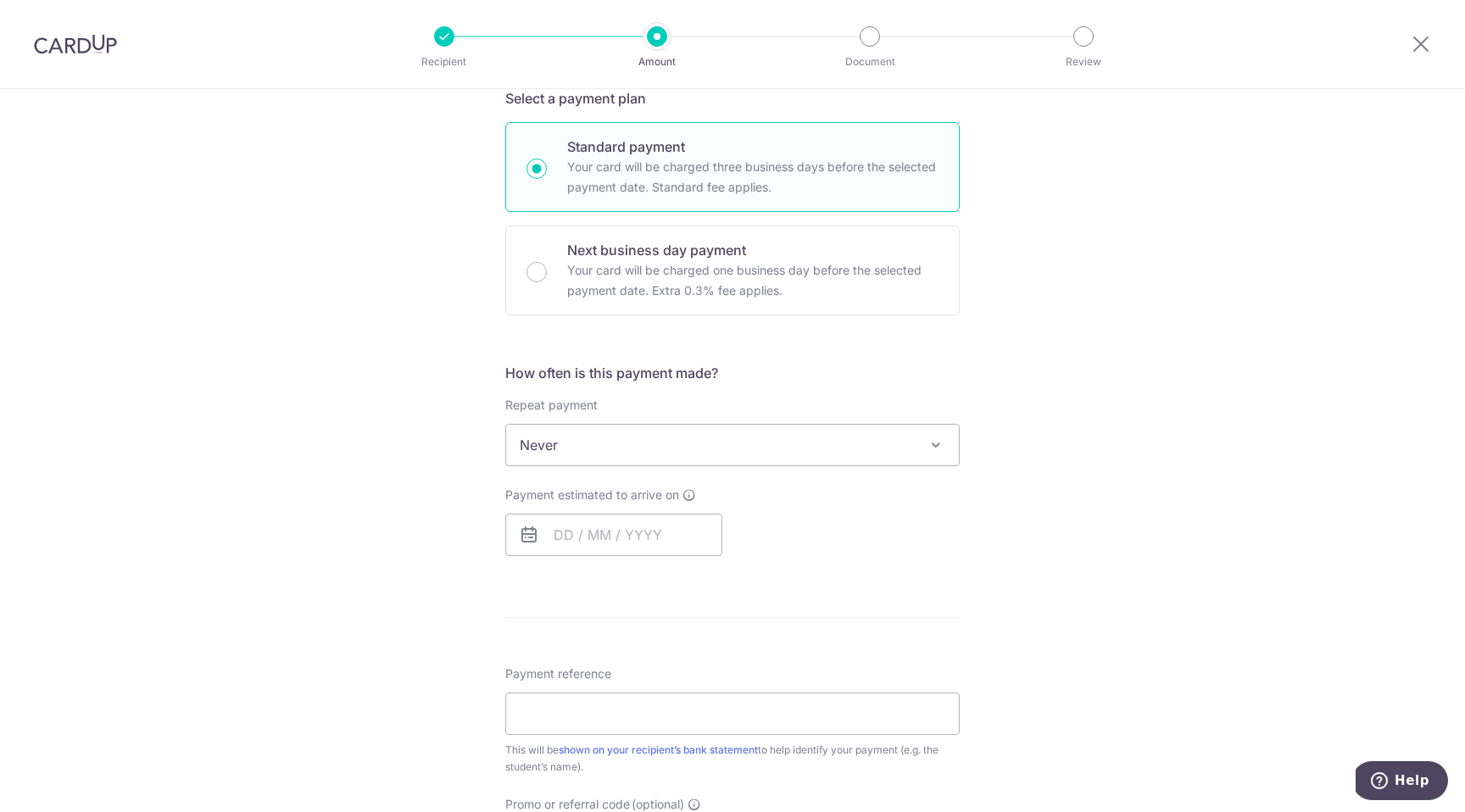
scroll to position [421, 0]
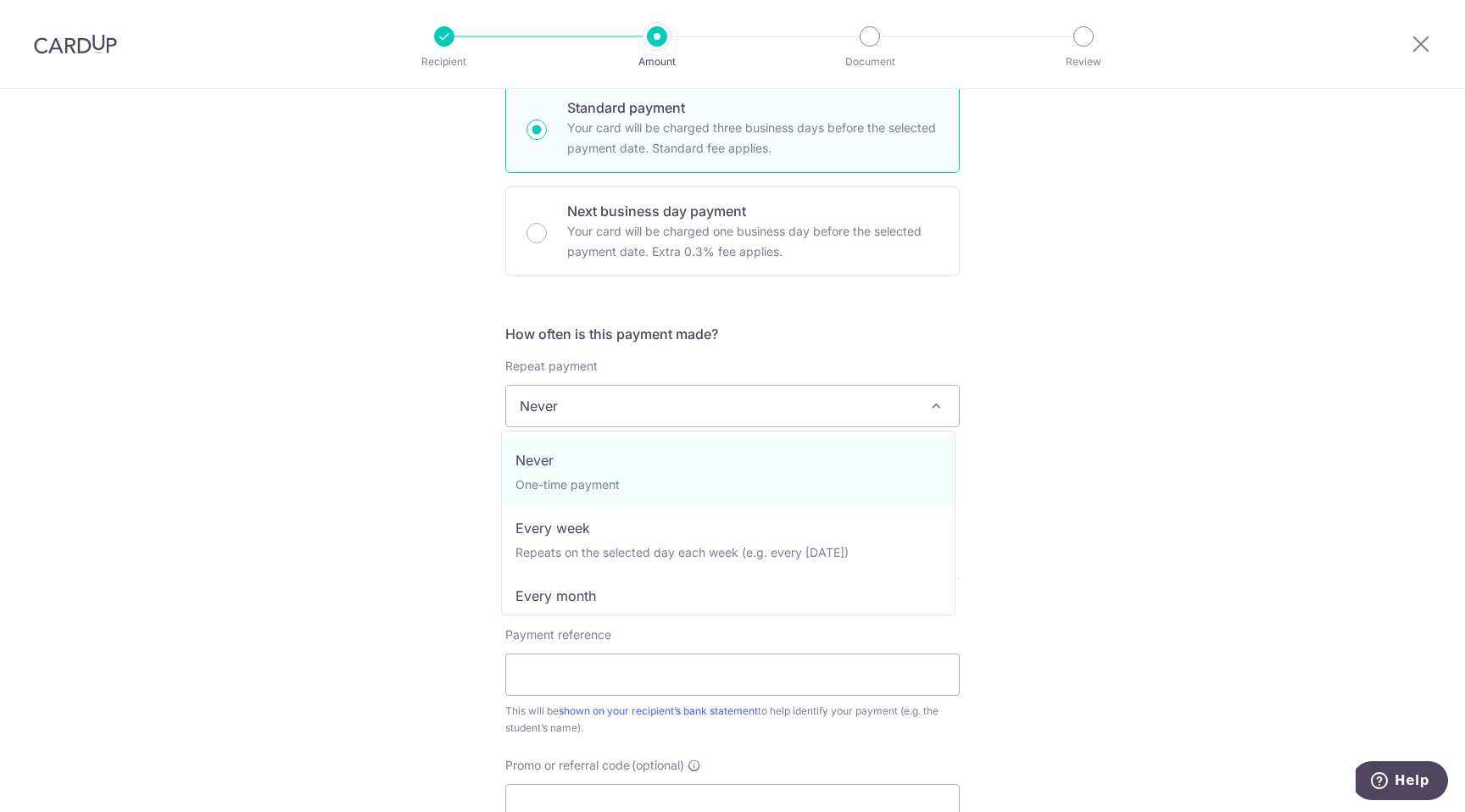
click at [606, 413] on span "Never" at bounding box center [732, 406] width 453 height 40
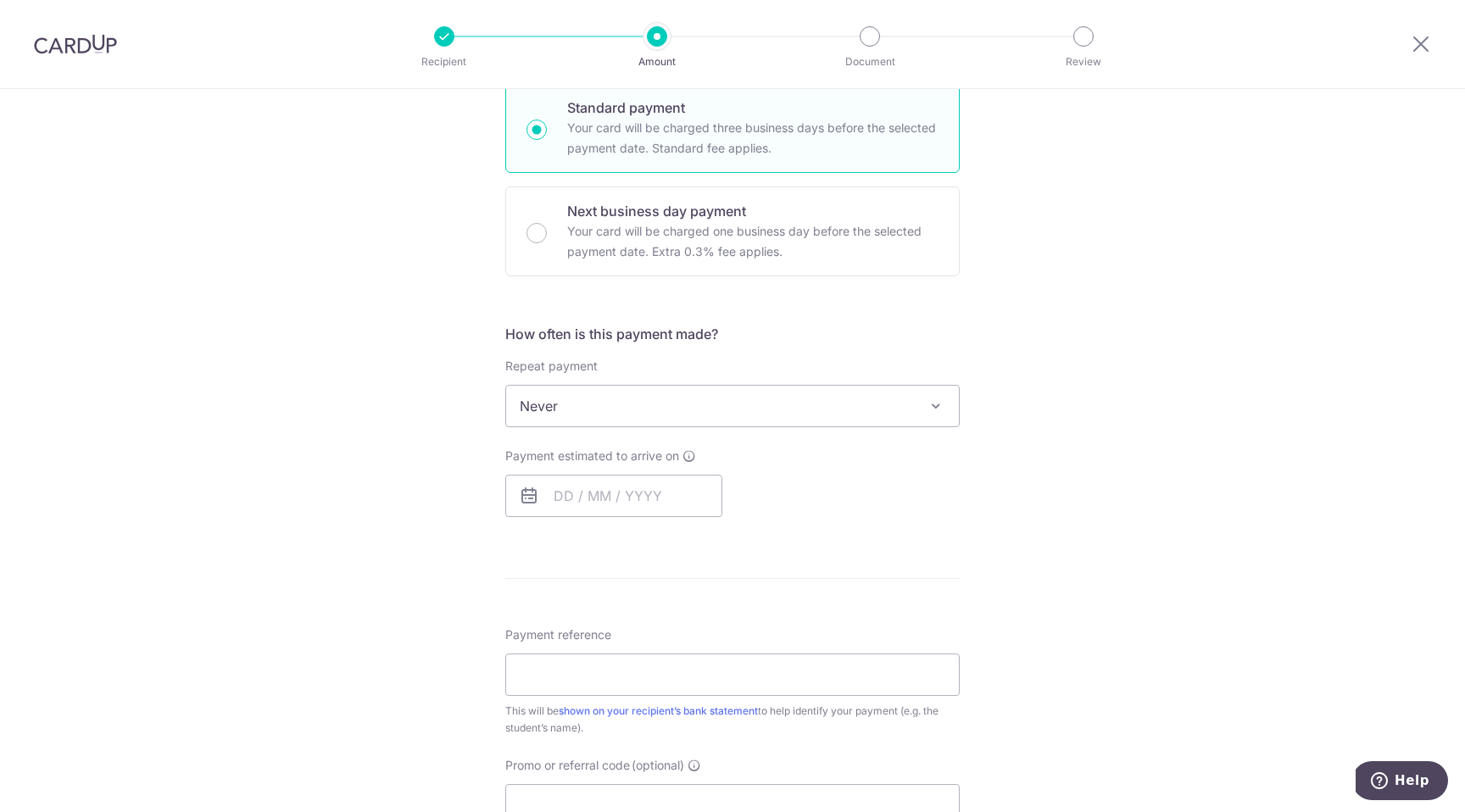
click at [441, 494] on div "Tell us more about your payment Enter payment amount SGD 111.18 111.18 Select C…" at bounding box center [732, 457] width 1465 height 1579
click at [569, 499] on input "text" at bounding box center [613, 496] width 217 height 42
click at [453, 517] on div "Tell us more about your payment Enter payment amount SGD 111.18 111.18 Select C…" at bounding box center [732, 457] width 1465 height 1579
click at [509, 486] on input "text" at bounding box center [613, 496] width 217 height 42
click at [598, 675] on link "16" at bounding box center [607, 684] width 27 height 27
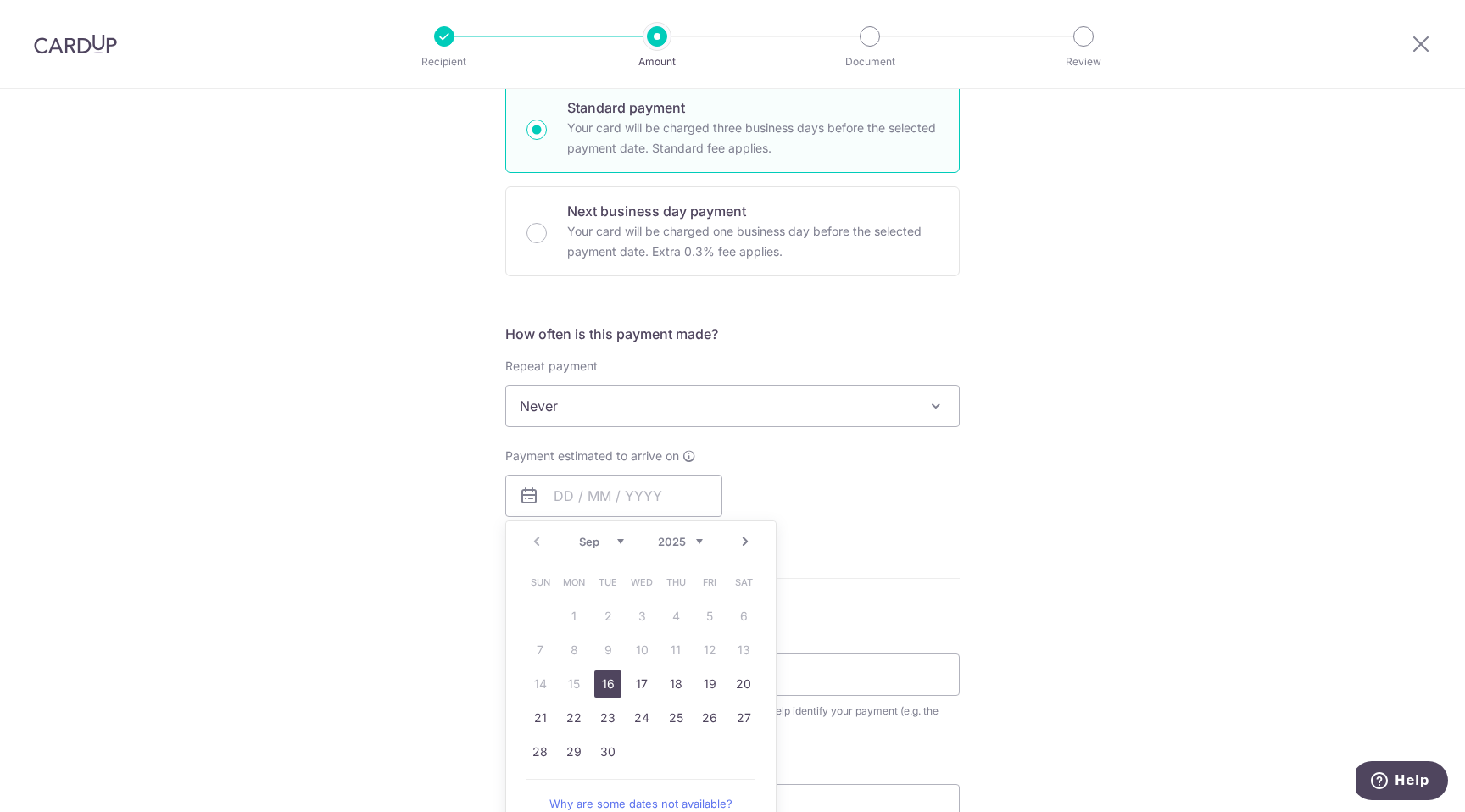
type input "16/09/2025"
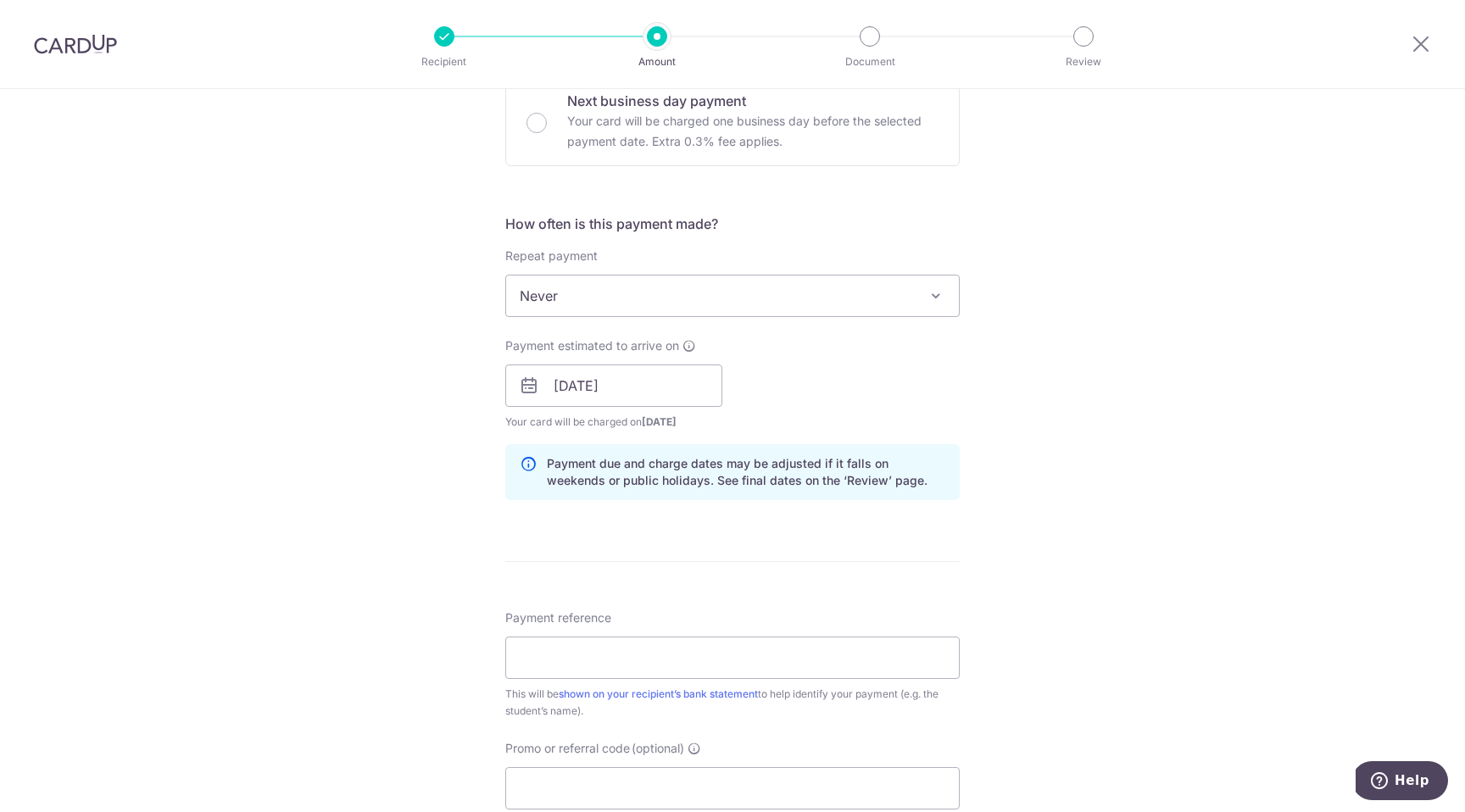
scroll to position [645, 0]
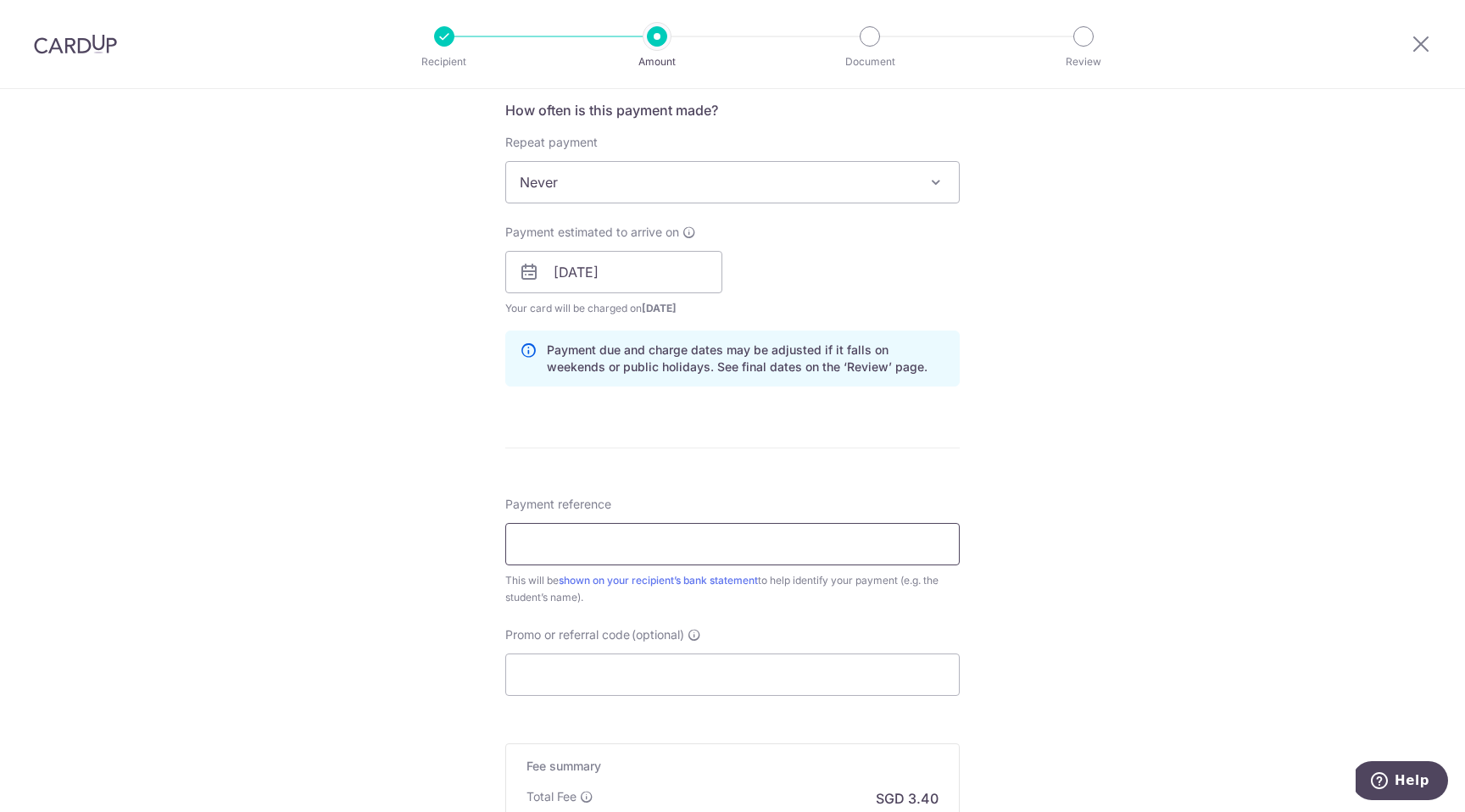
click at [575, 548] on input "Payment reference" at bounding box center [732, 544] width 454 height 42
paste input "INV007179"
type input "INV007179"
click at [452, 615] on div "Tell us more about your payment Enter payment amount SGD 111.18 111.18 Select C…" at bounding box center [732, 280] width 1465 height 1672
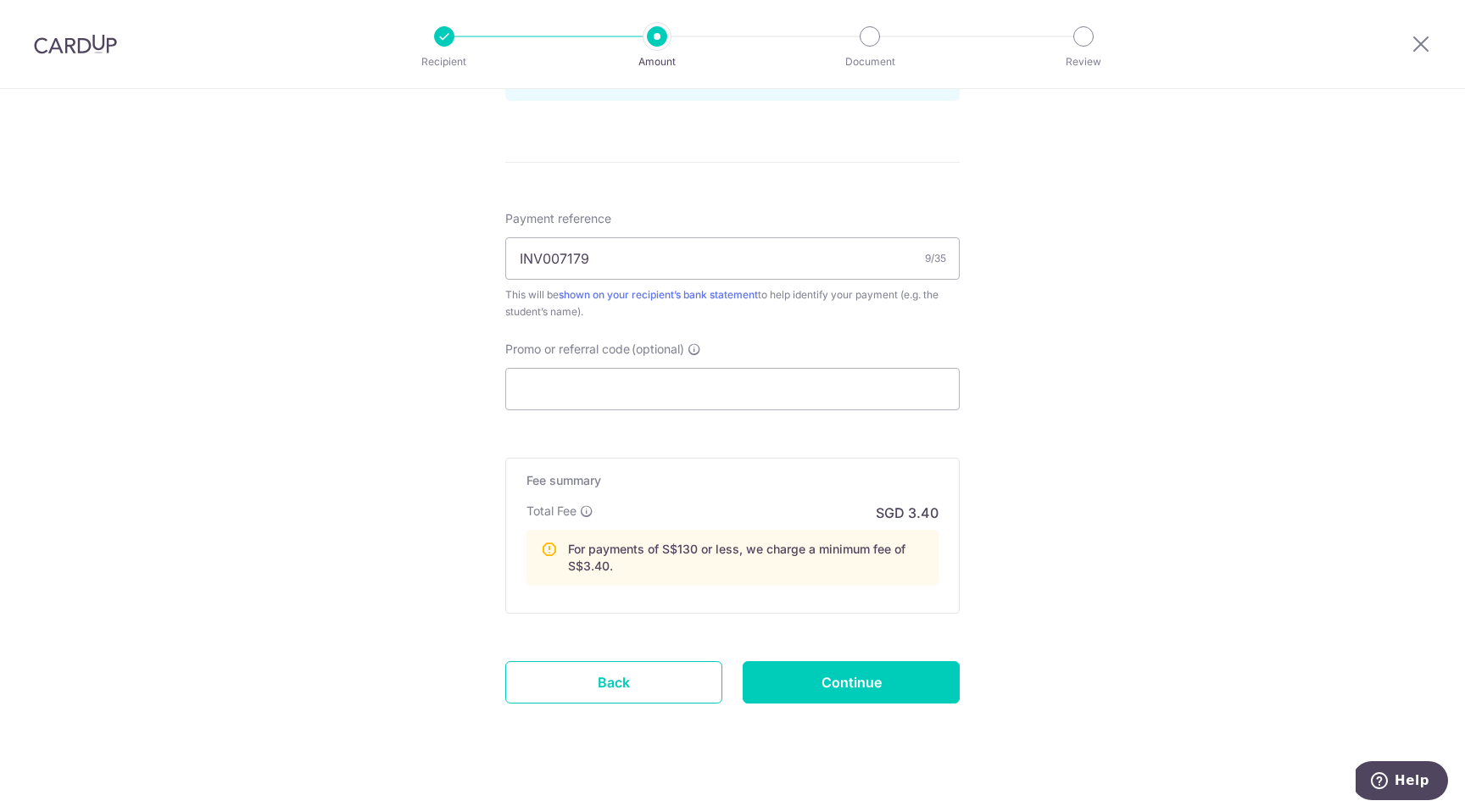
scroll to position [944, 0]
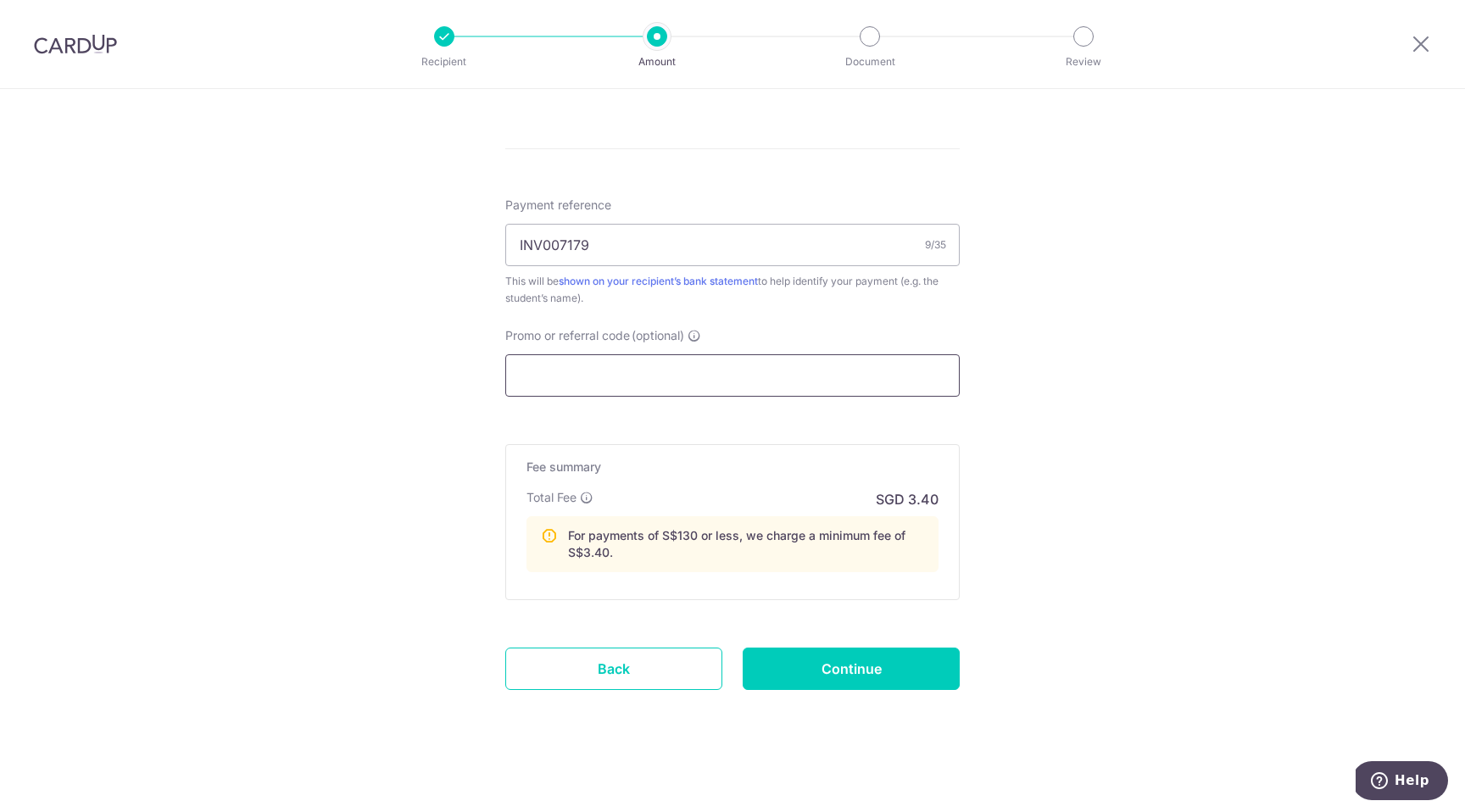
click at [564, 369] on input "Promo or referral code (optional)" at bounding box center [732, 376] width 454 height 42
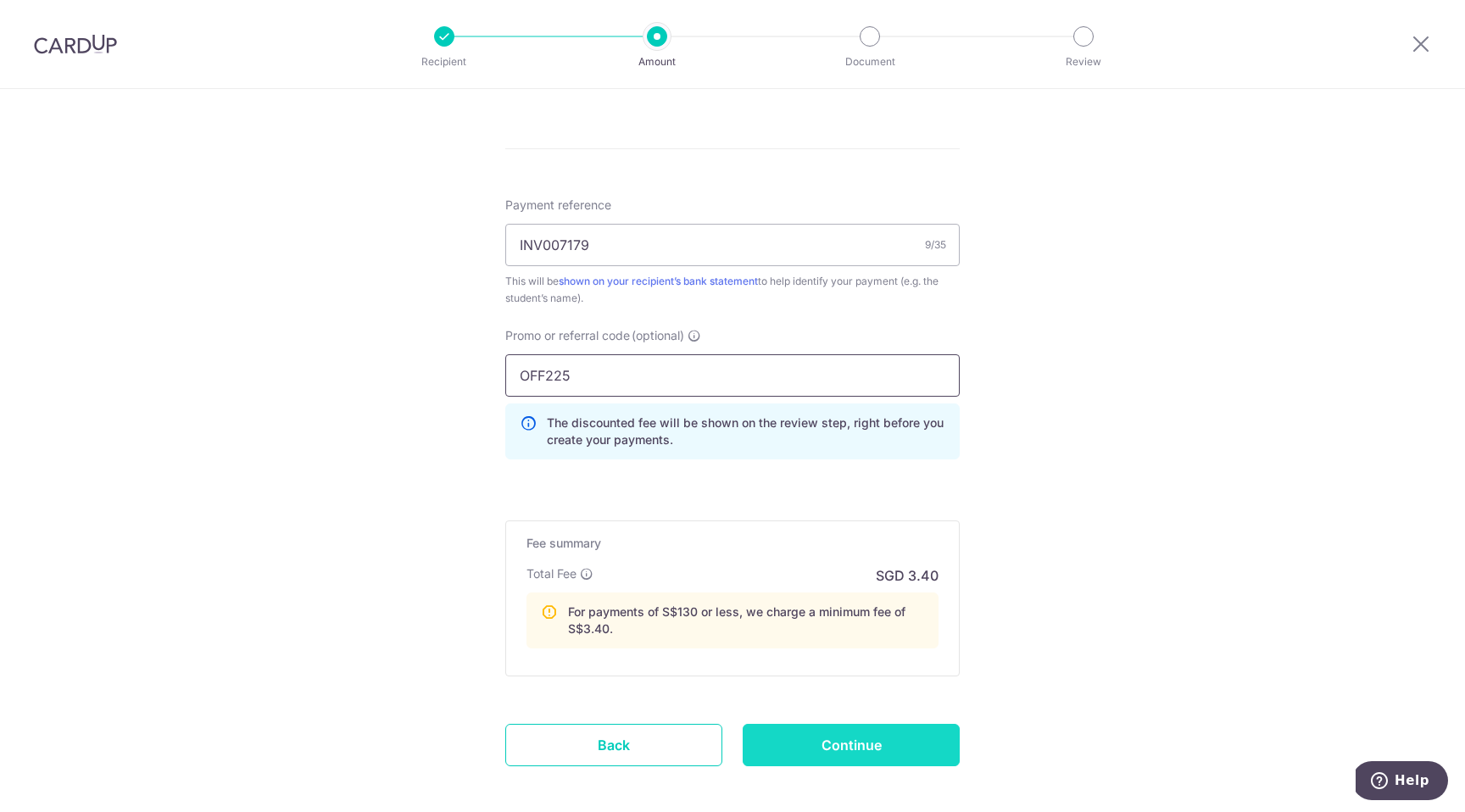
type input "OFF225"
click at [790, 748] on input "Continue" at bounding box center [851, 745] width 217 height 42
type input "Create Schedule"
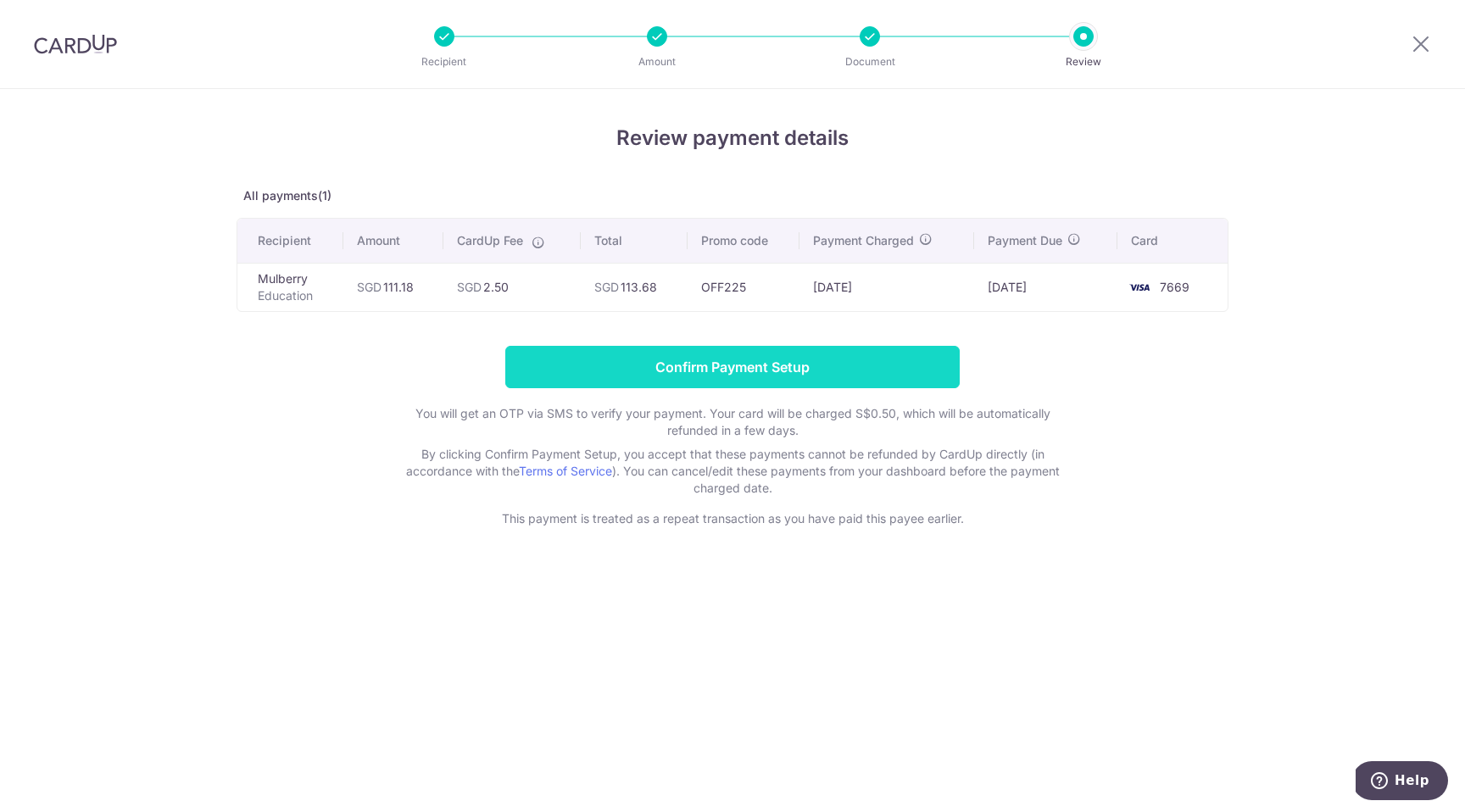
click at [875, 364] on input "Confirm Payment Setup" at bounding box center [732, 367] width 454 height 42
